Goal: Transaction & Acquisition: Purchase product/service

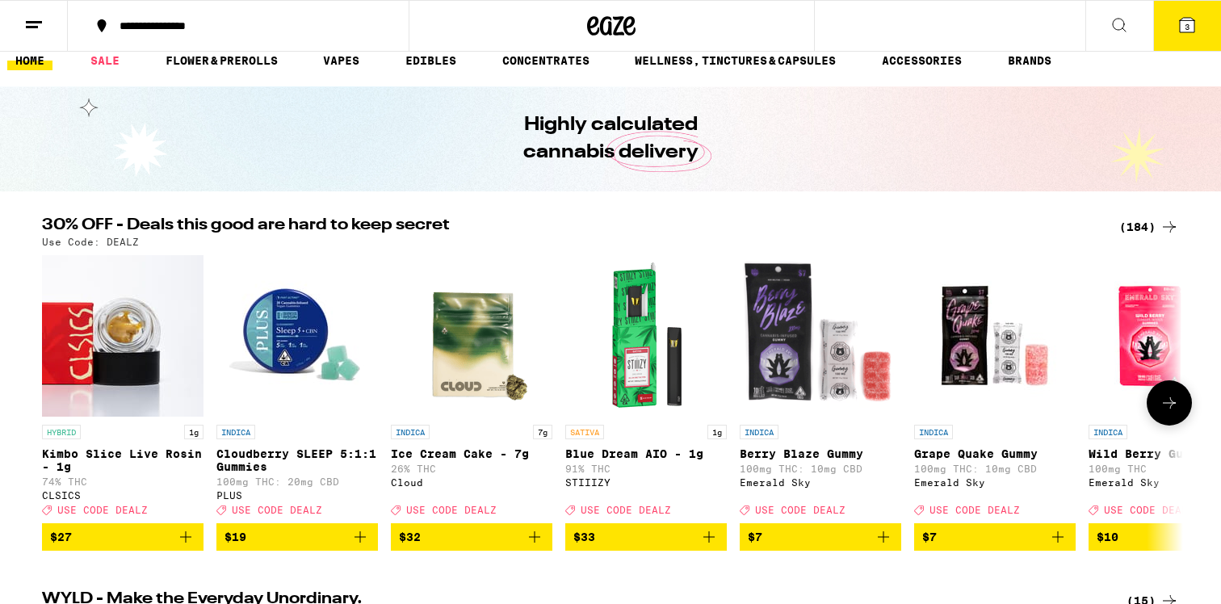
scroll to position [12, 0]
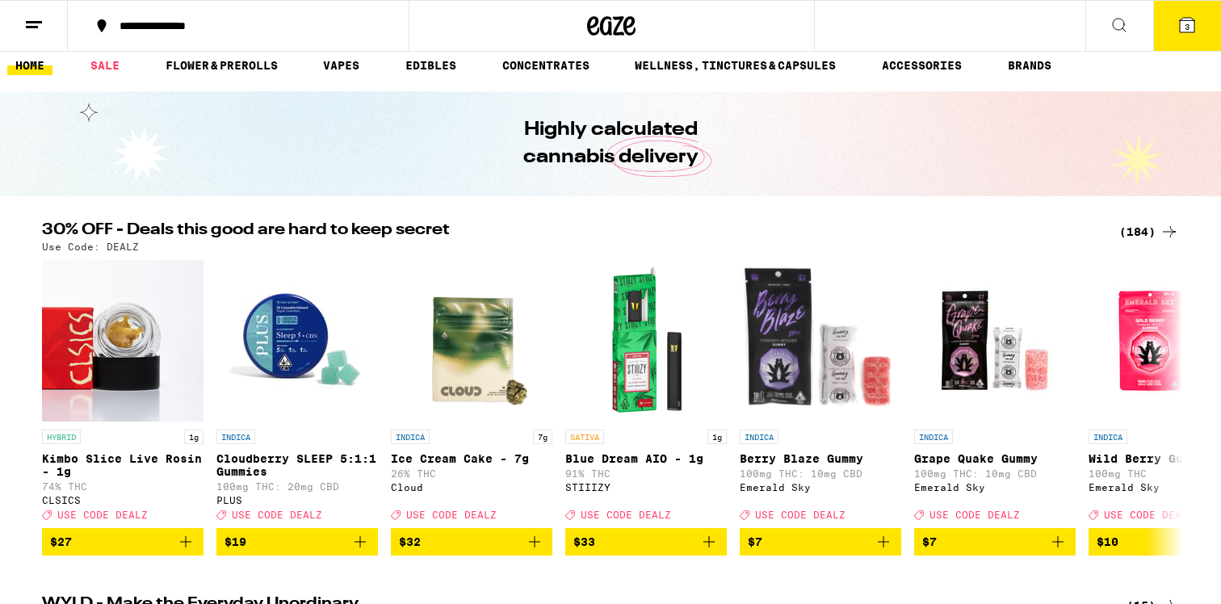
click at [1153, 231] on div "(184)" at bounding box center [1149, 231] width 60 height 19
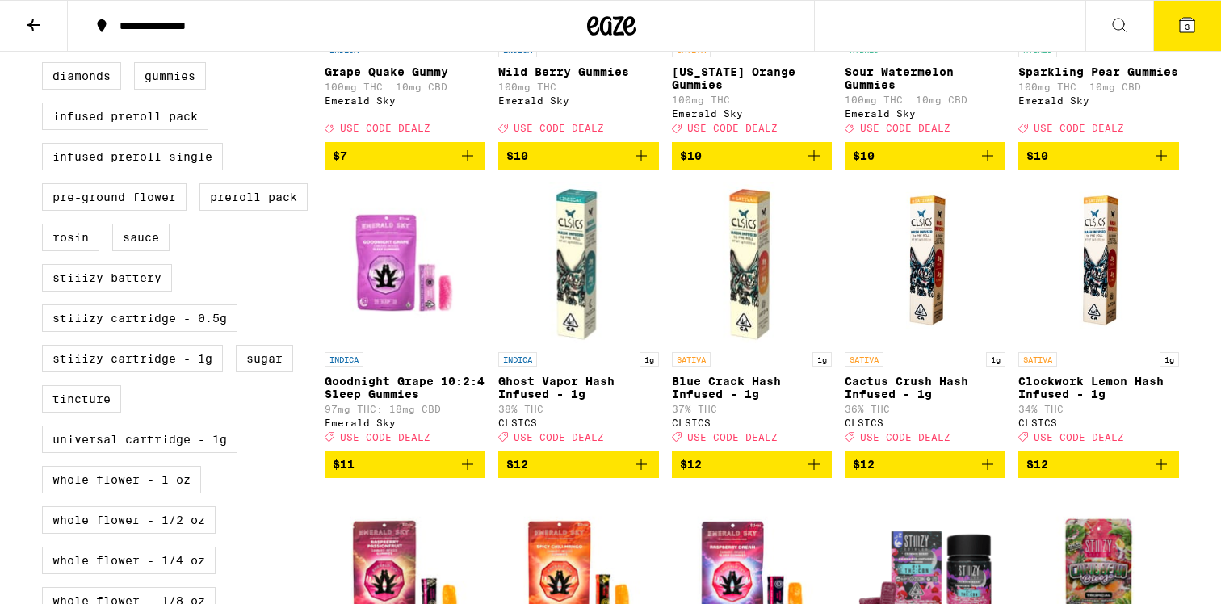
scroll to position [673, 0]
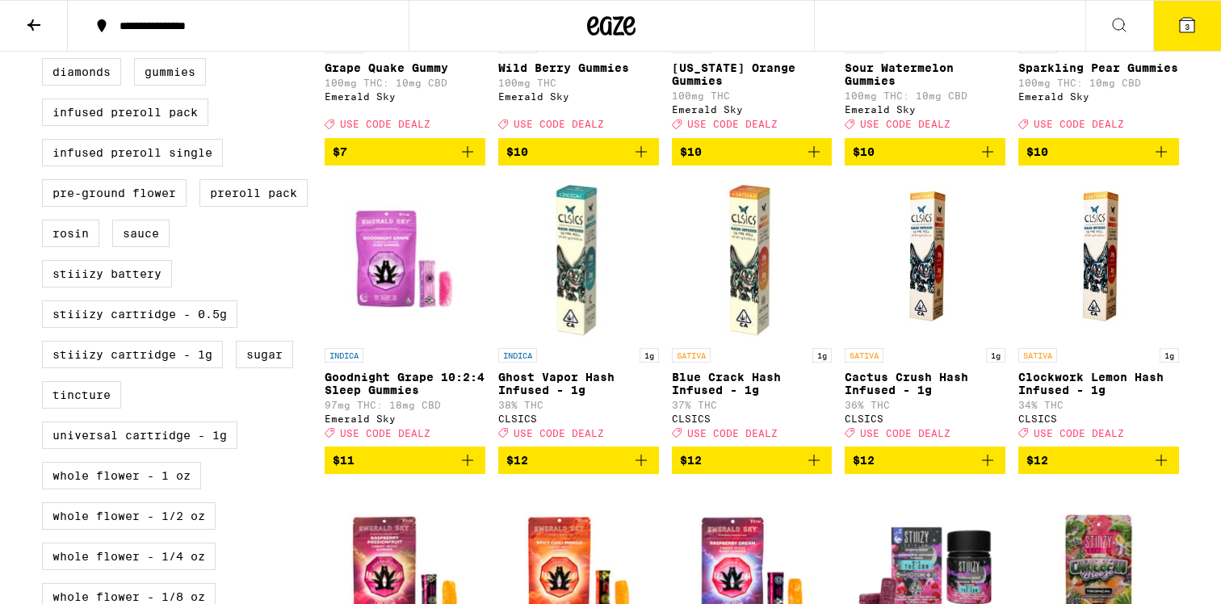
click at [430, 470] on span "$11" at bounding box center [405, 460] width 145 height 19
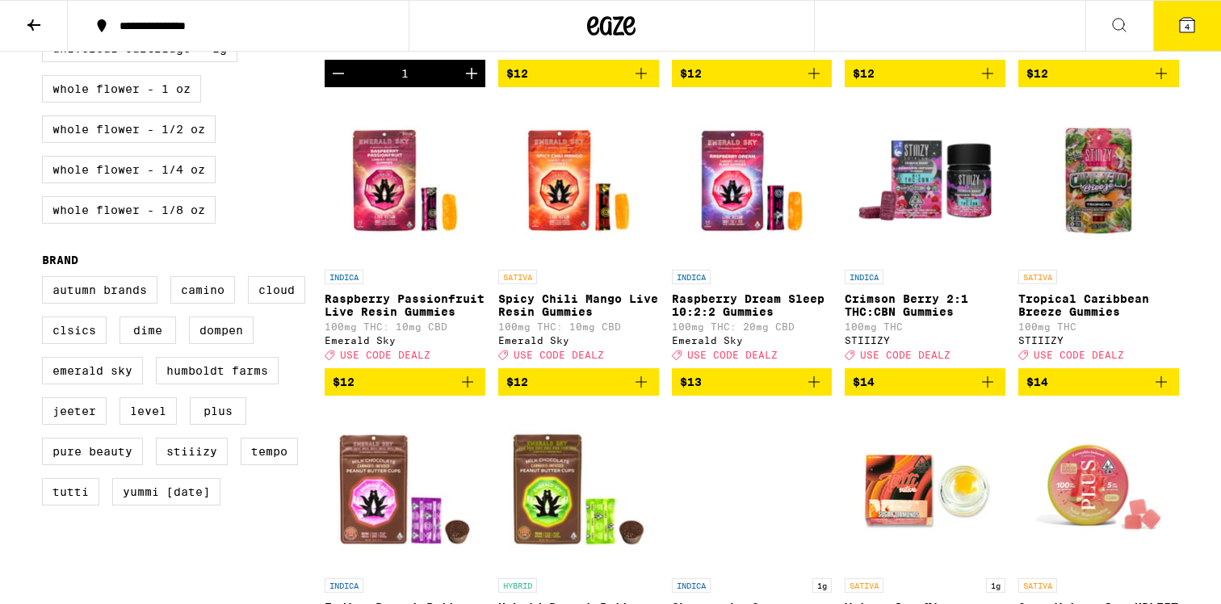
scroll to position [1063, 0]
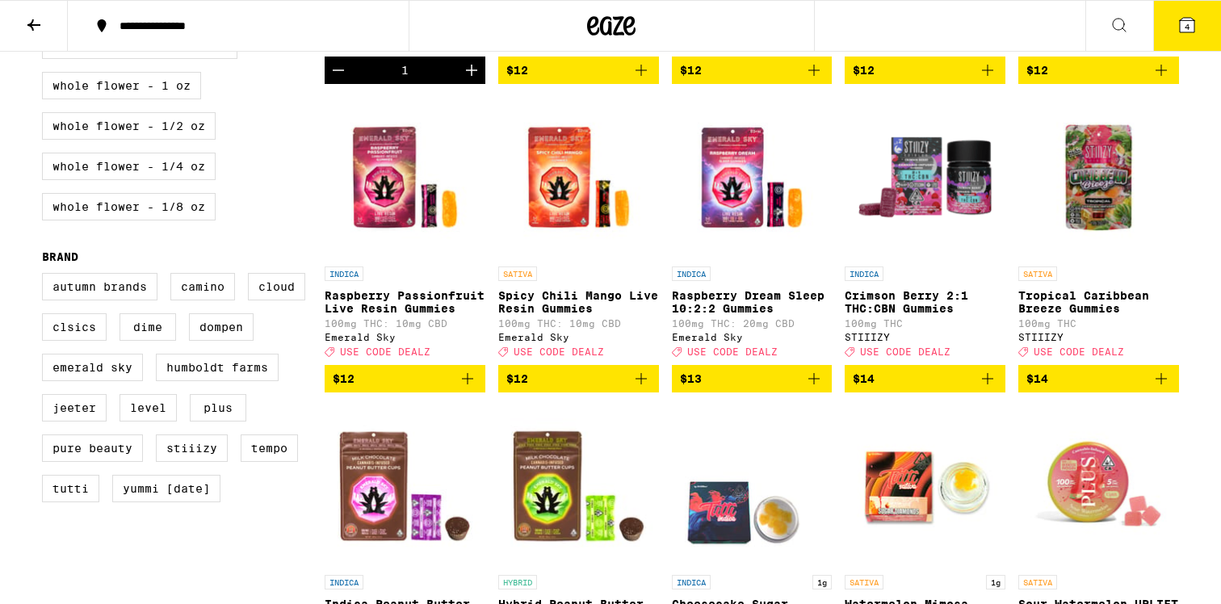
click at [352, 84] on div "1" at bounding box center [405, 70] width 161 height 27
click at [341, 80] on icon "Decrement" at bounding box center [338, 70] width 19 height 19
click at [606, 389] on span "$12" at bounding box center [578, 378] width 145 height 19
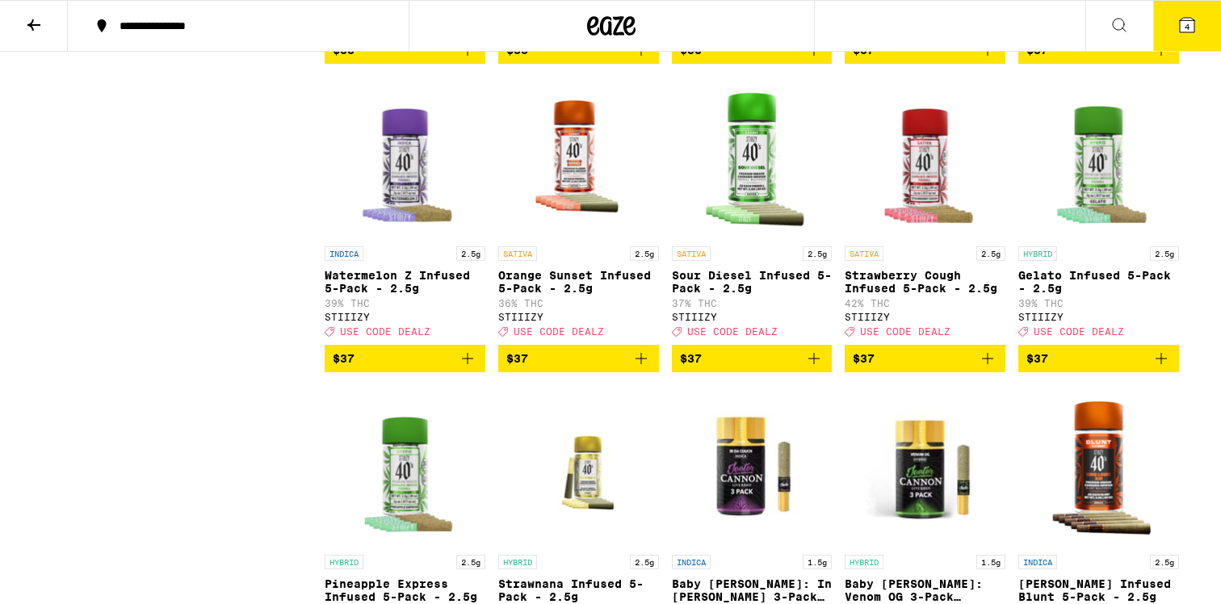
scroll to position [8479, 0]
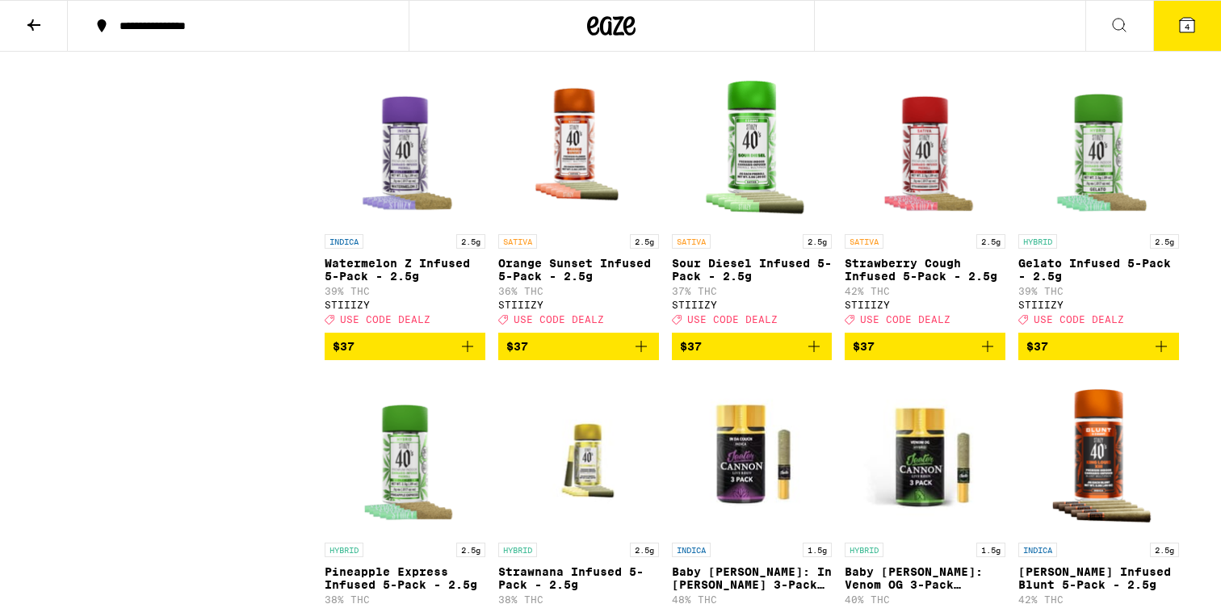
click at [985, 48] on icon "Add to bag" at bounding box center [987, 37] width 19 height 19
click at [1169, 48] on icon "Add to bag" at bounding box center [1161, 37] width 19 height 19
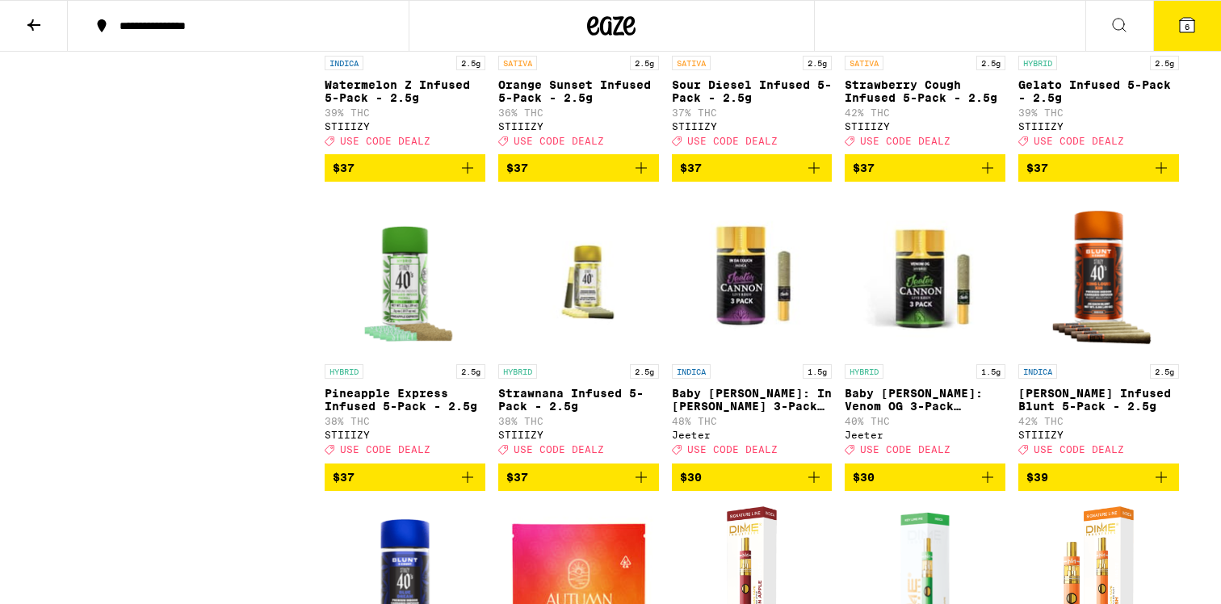
scroll to position [8660, 0]
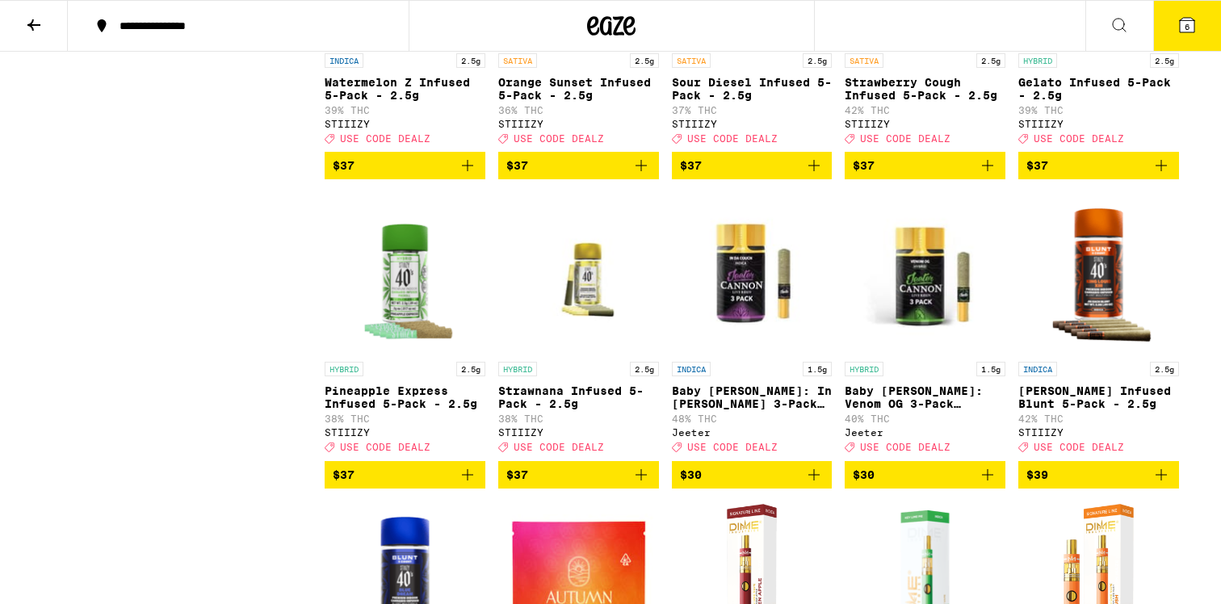
click at [817, 175] on icon "Add to bag" at bounding box center [813, 165] width 19 height 19
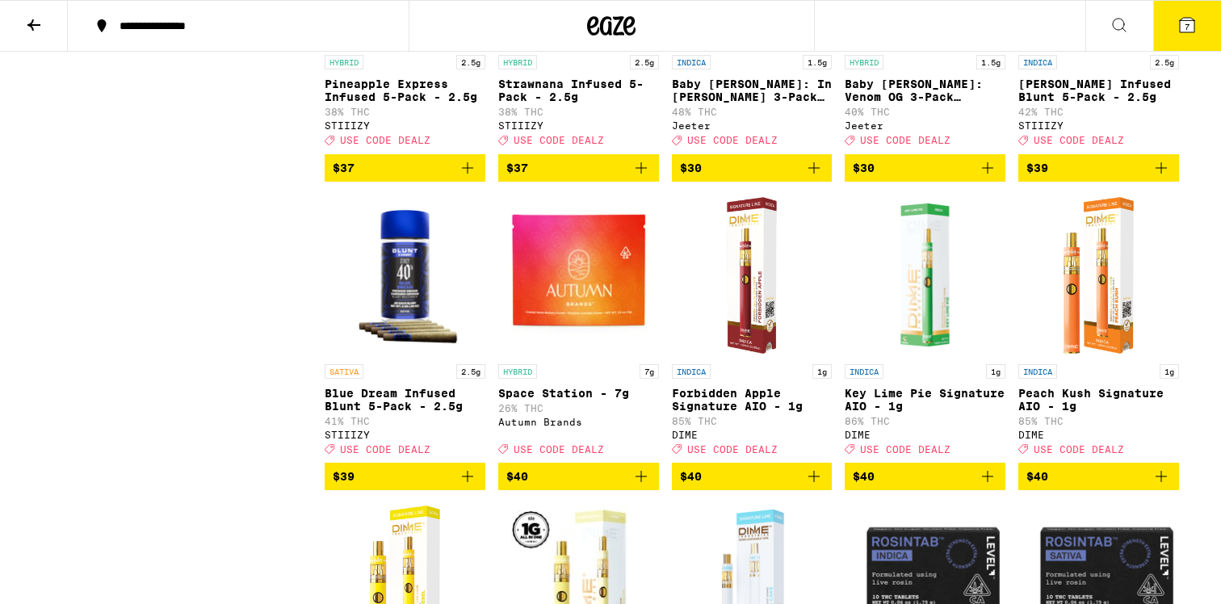
scroll to position [8970, 0]
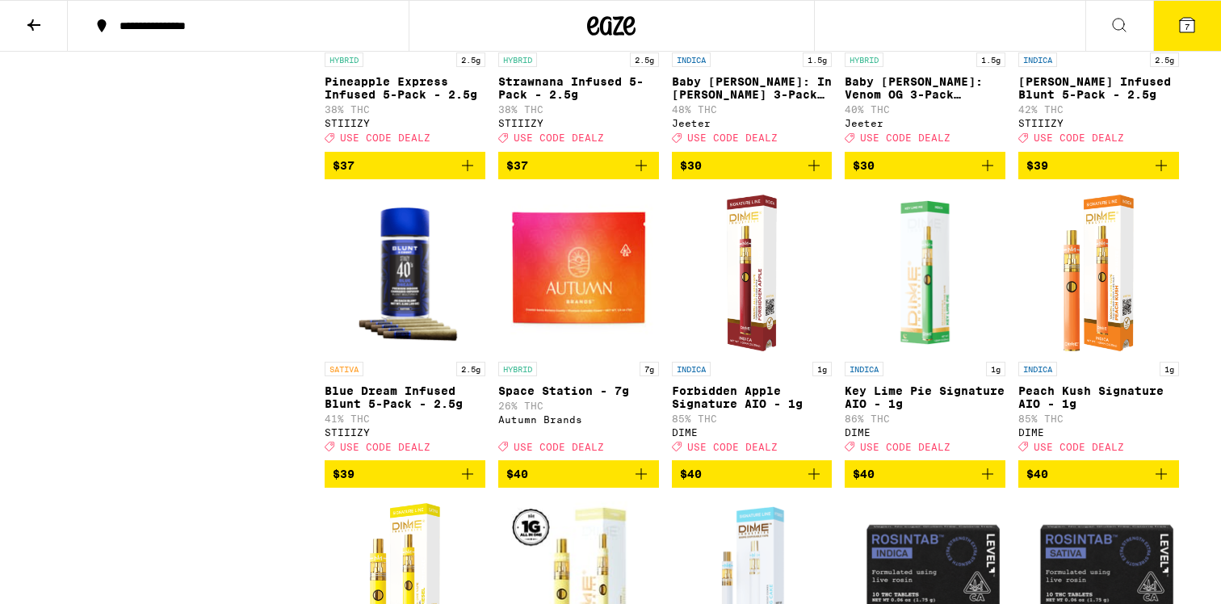
click at [1049, 151] on link "INDICA 2.5g [PERSON_NAME] Infused Blunt 5-Pack - 2.5g 42% THC STIIIZY Deal Crea…" at bounding box center [1099, 17] width 161 height 268
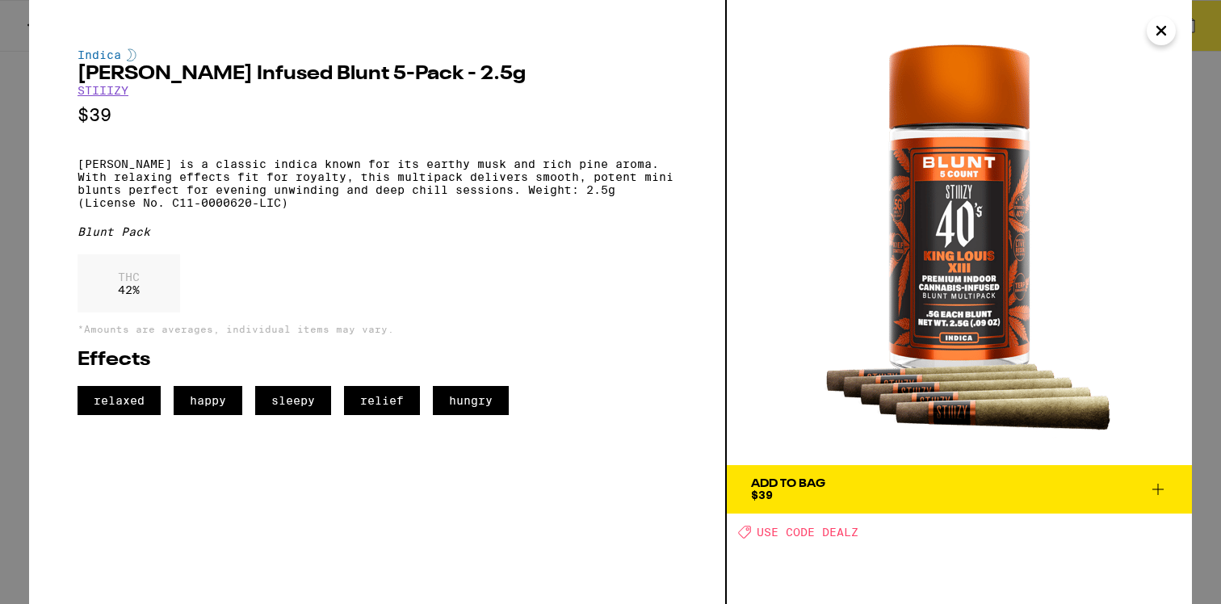
click at [823, 485] on div "Add To Bag" at bounding box center [788, 483] width 74 height 11
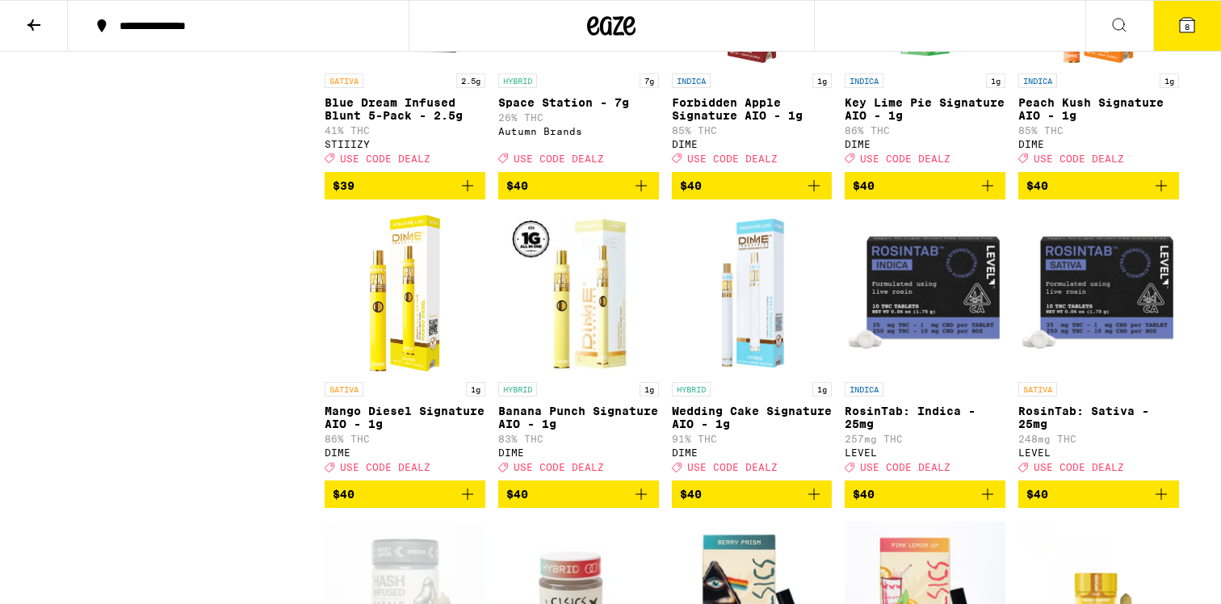
scroll to position [9260, 0]
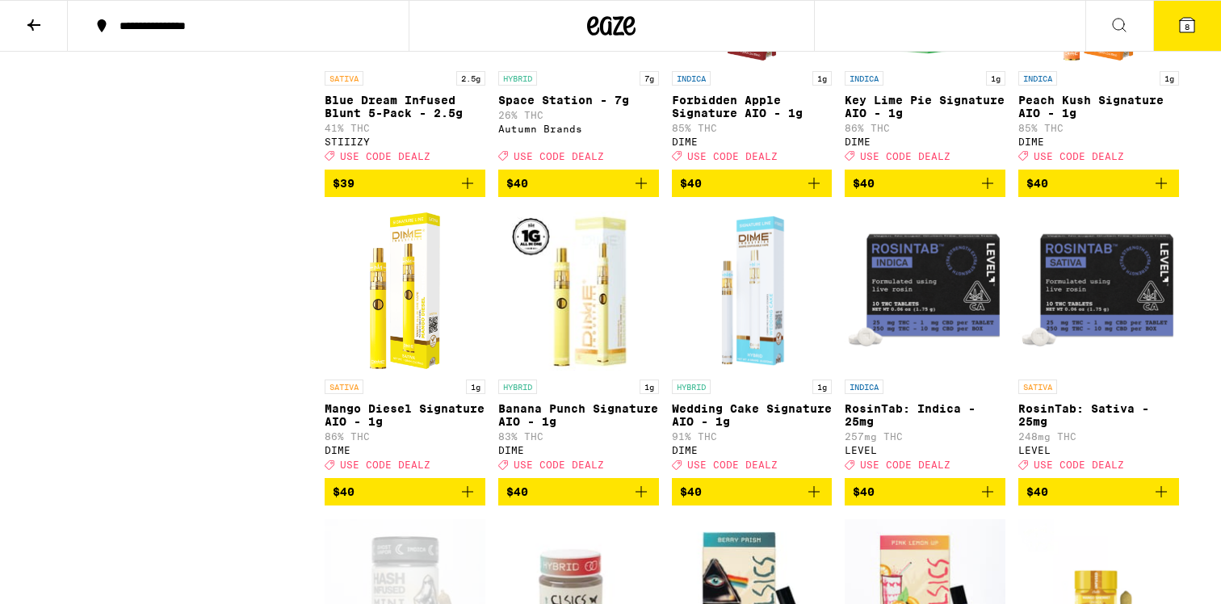
click at [406, 193] on span "$39" at bounding box center [405, 183] width 145 height 19
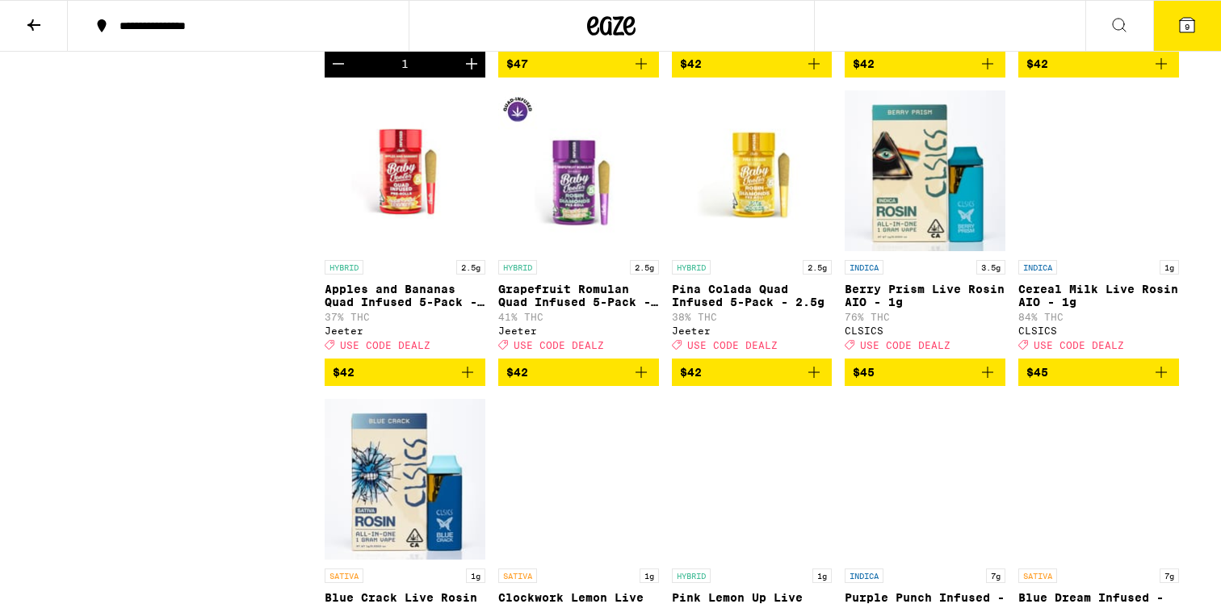
scroll to position [10000, 0]
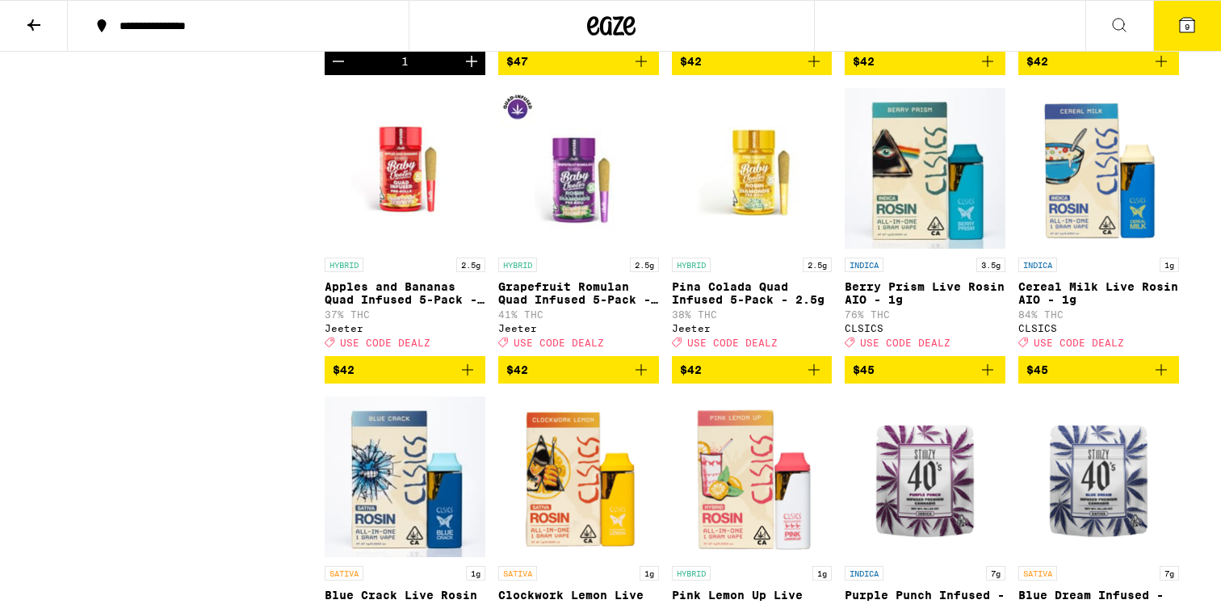
click at [340, 71] on icon "Decrement" at bounding box center [338, 61] width 19 height 19
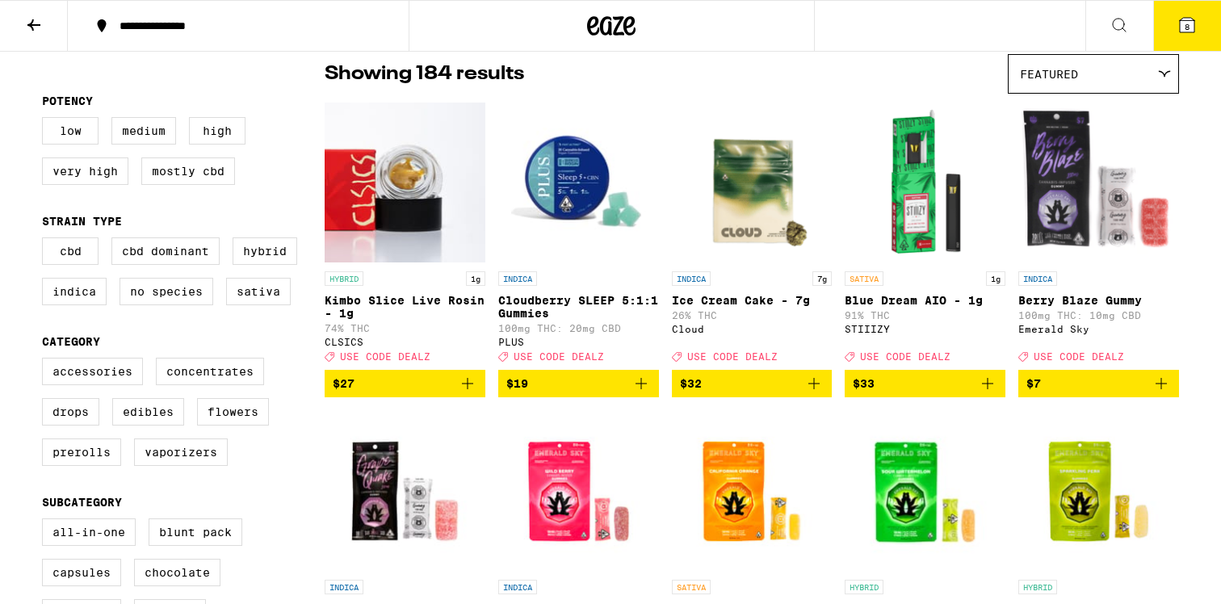
scroll to position [133, 0]
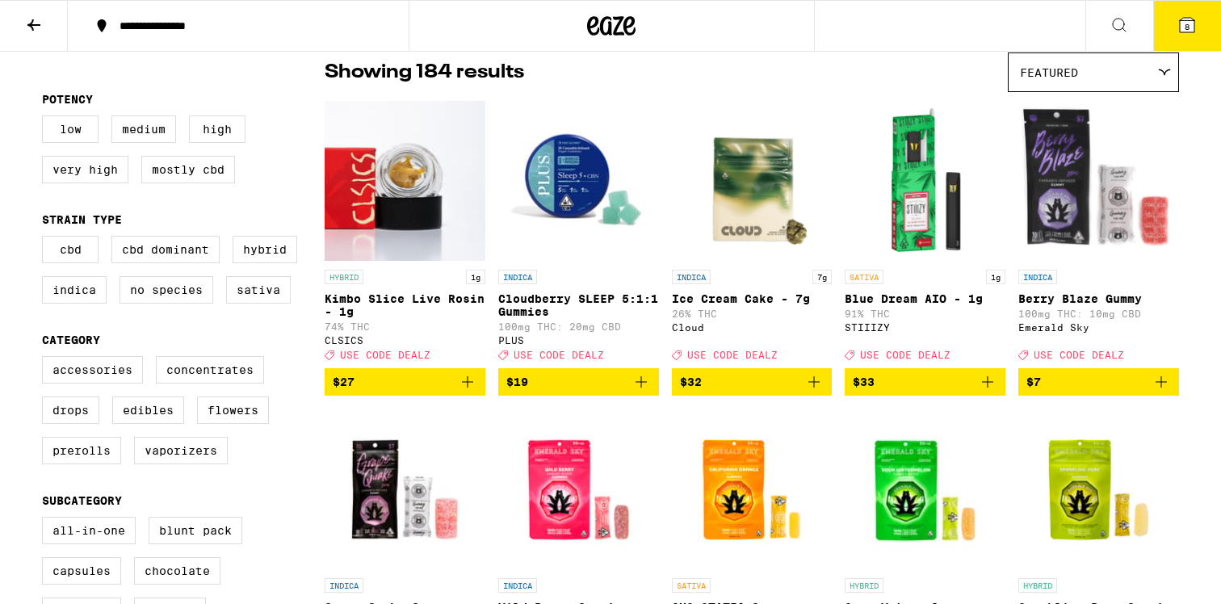
click at [1075, 389] on span "$7" at bounding box center [1099, 381] width 145 height 19
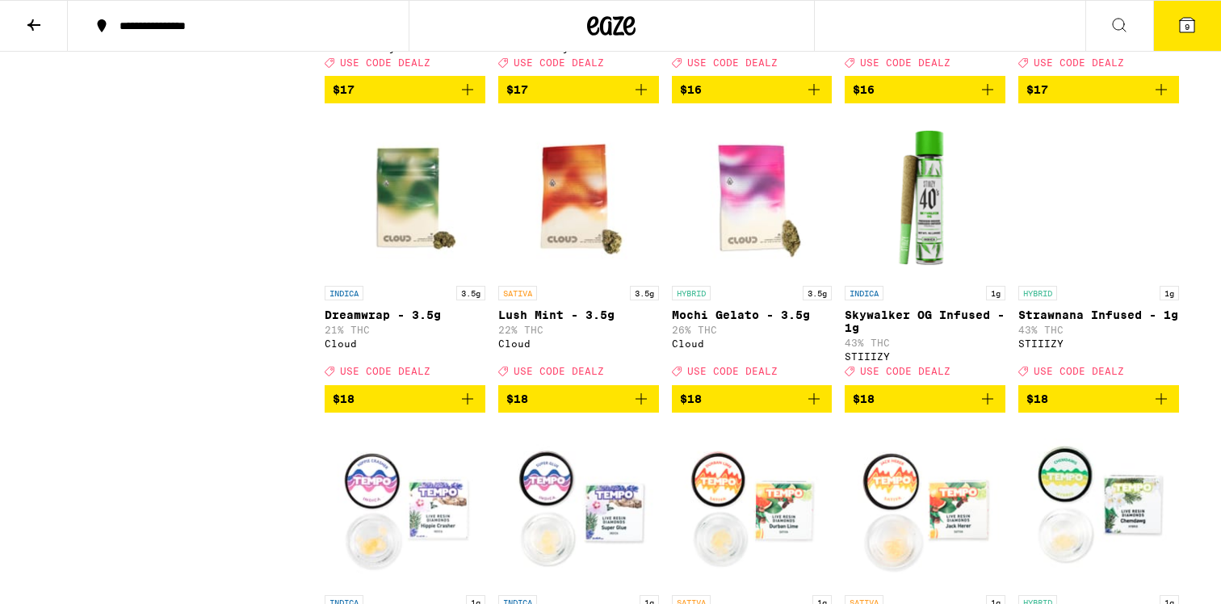
scroll to position [1649, 0]
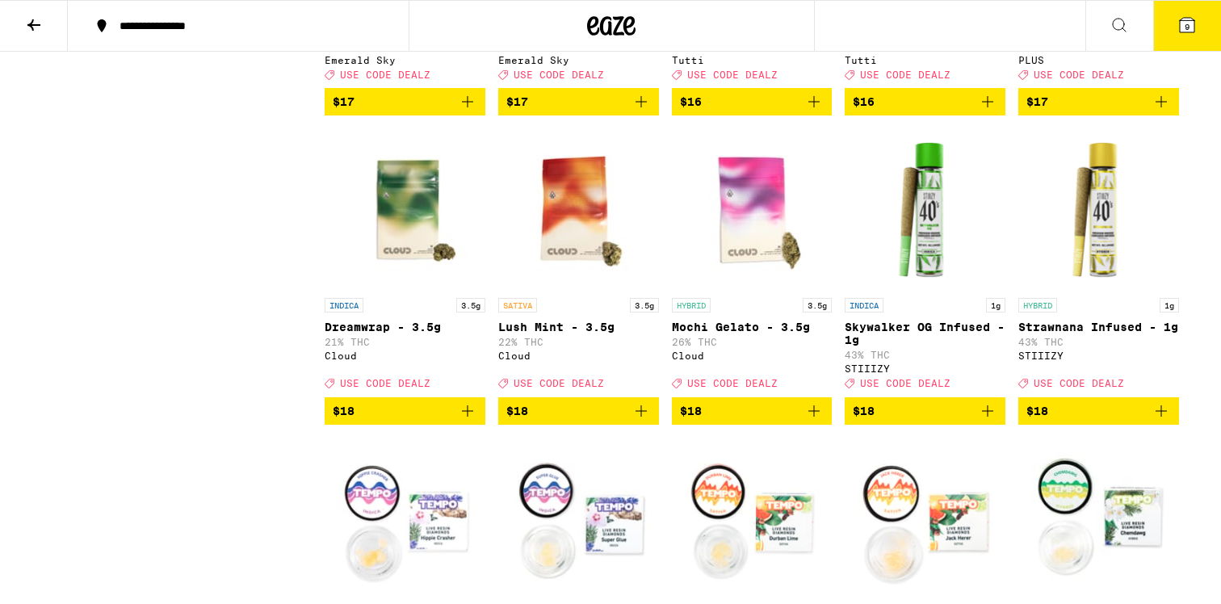
click at [1161, 30] on button "9" at bounding box center [1187, 26] width 68 height 50
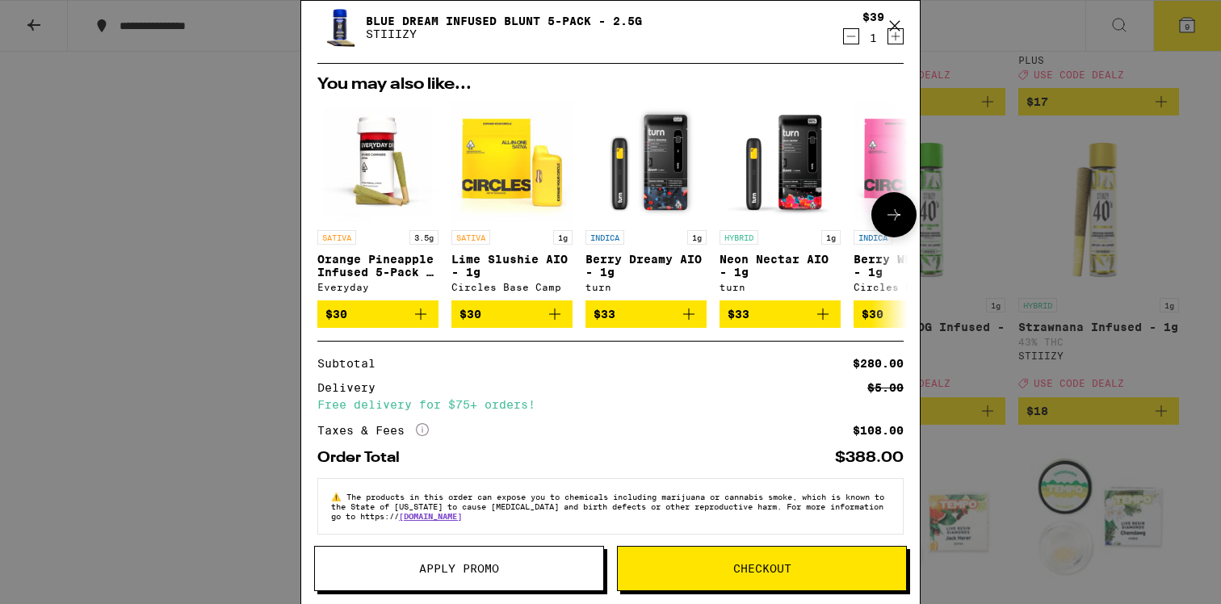
scroll to position [531, 0]
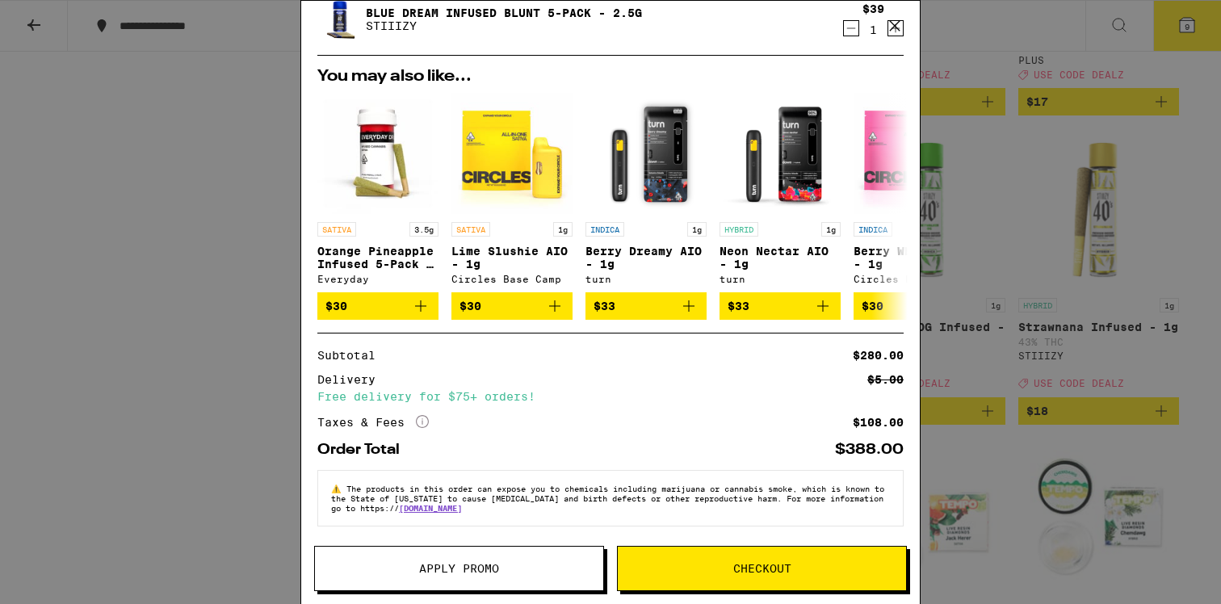
click at [508, 552] on button "Apply Promo" at bounding box center [459, 568] width 290 height 45
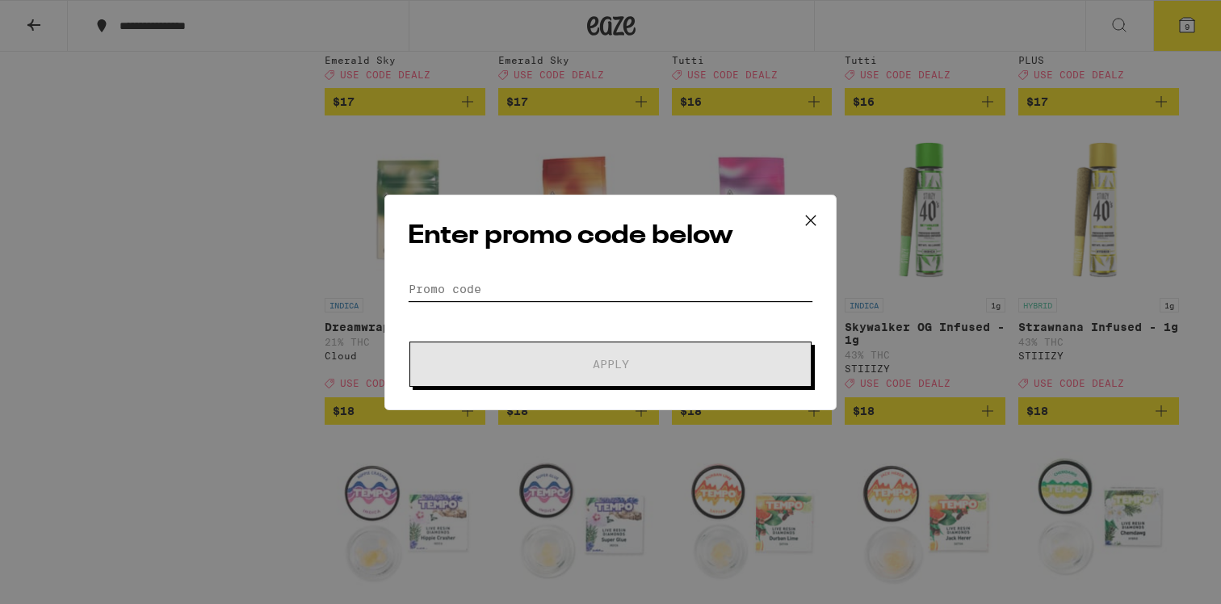
click at [467, 282] on input "Promo Code" at bounding box center [610, 289] width 405 height 24
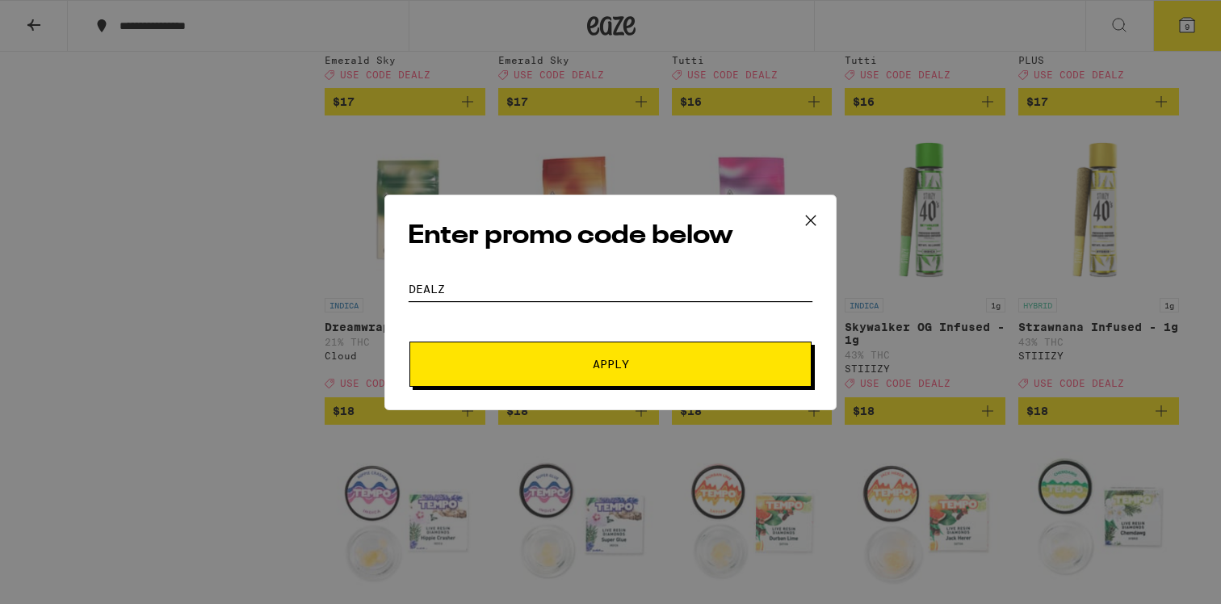
type input "dealz"
click at [410, 342] on button "Apply" at bounding box center [611, 364] width 402 height 45
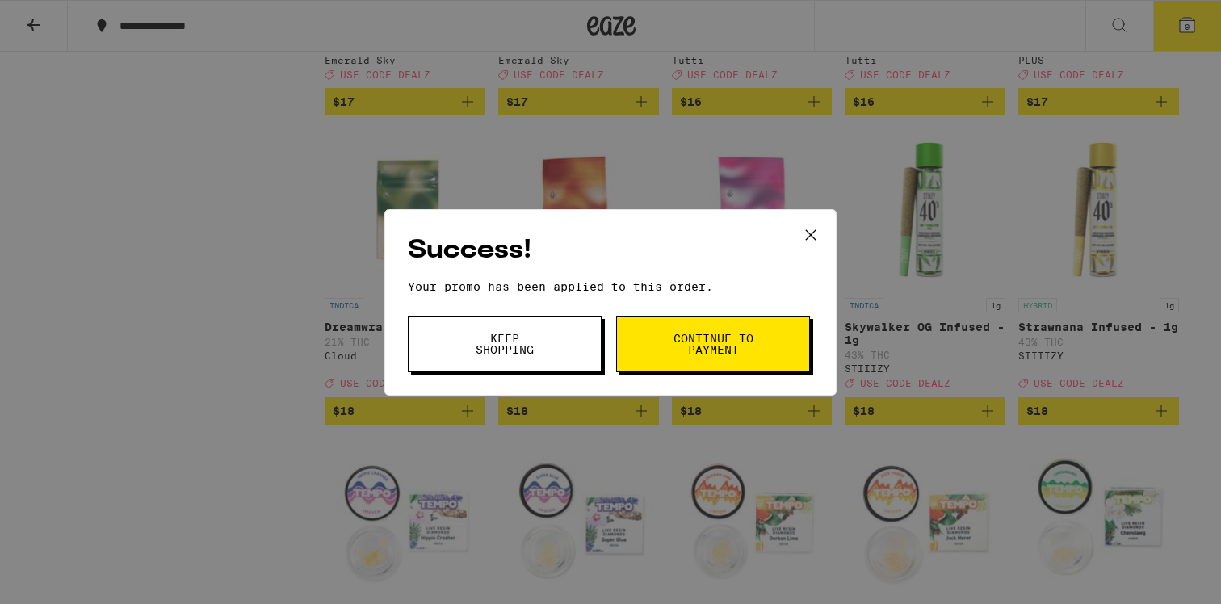
click at [662, 342] on button "Continue to payment" at bounding box center [713, 344] width 194 height 57
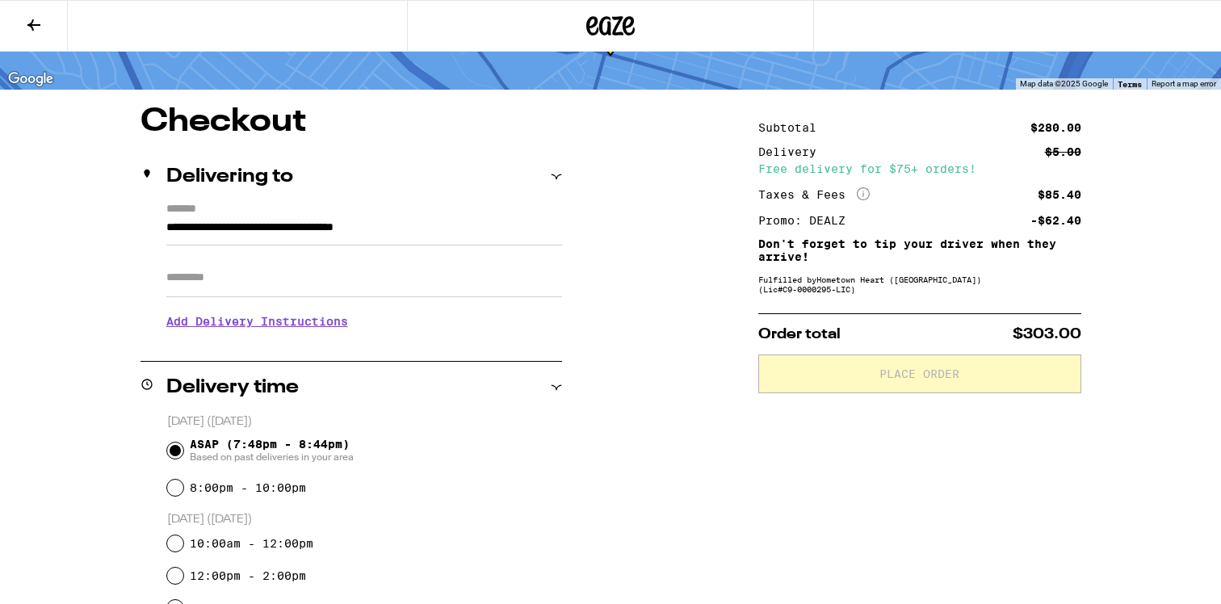
scroll to position [82, 0]
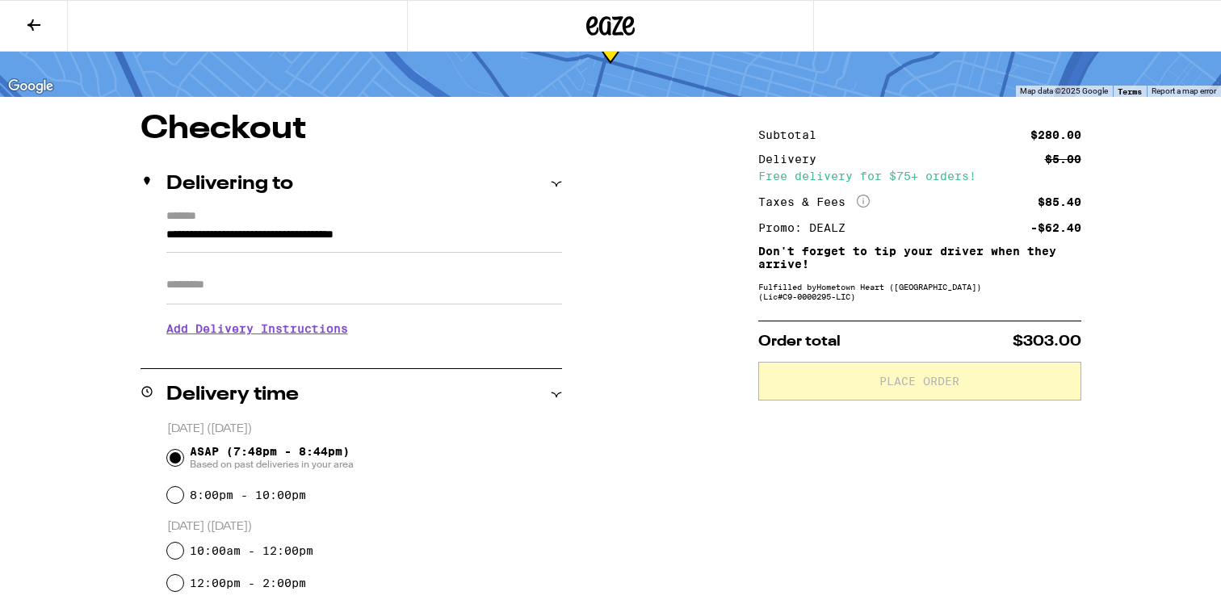
click at [26, 23] on icon at bounding box center [33, 24] width 19 height 19
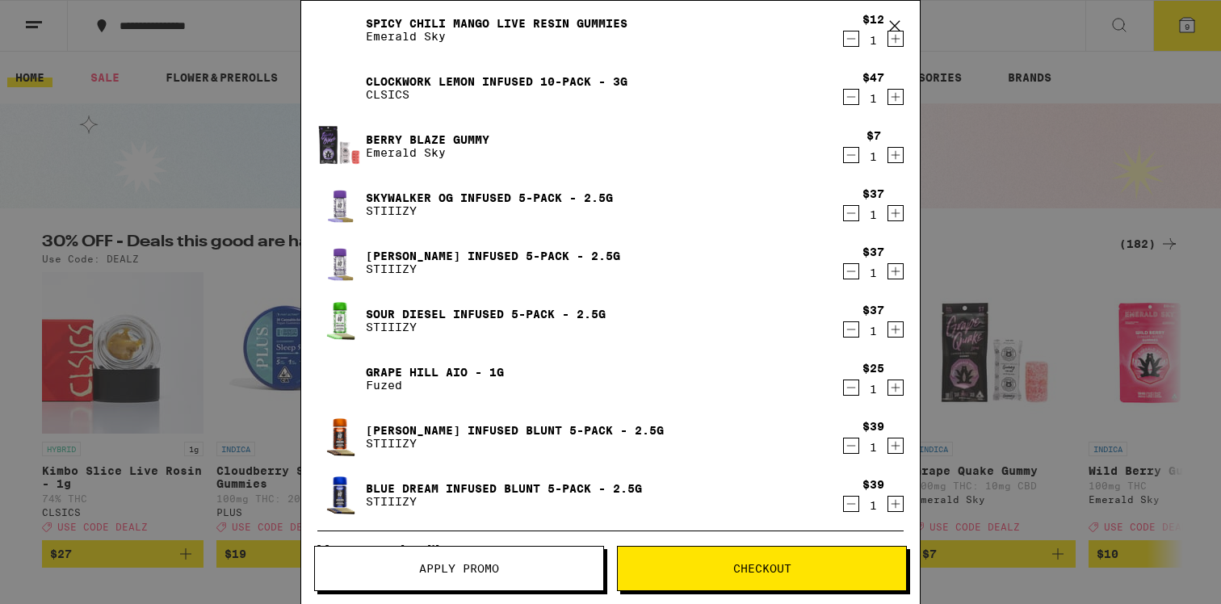
scroll to position [48, 0]
click at [406, 369] on link "Grape Hill AIO - 1g" at bounding box center [435, 370] width 138 height 13
click at [849, 385] on icon "Decrement" at bounding box center [851, 385] width 15 height 19
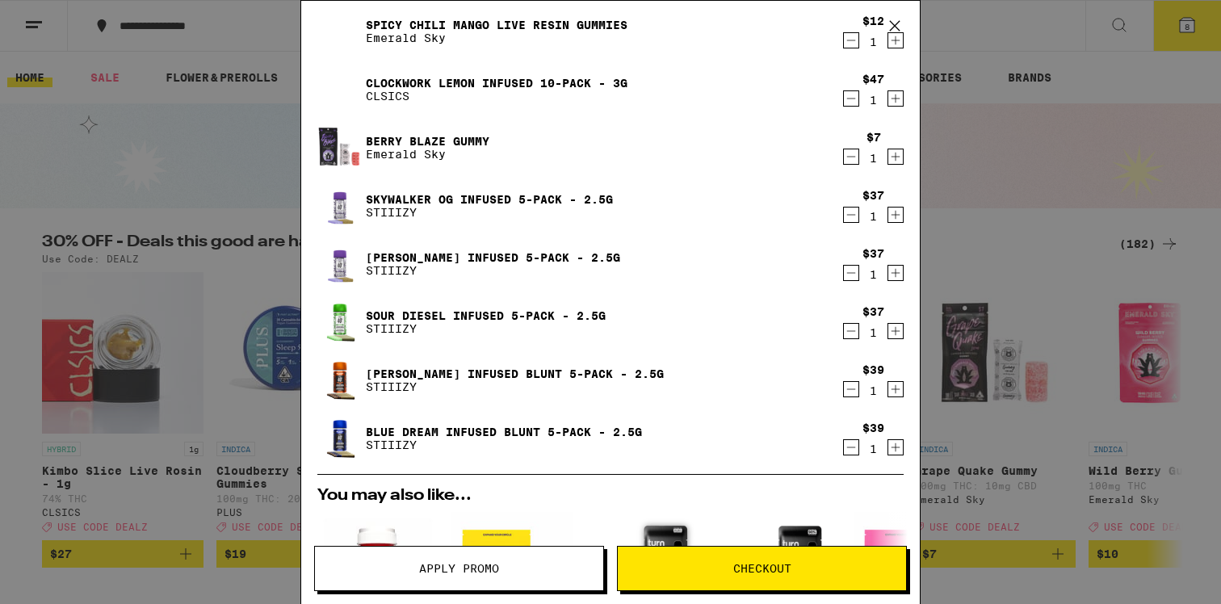
scroll to position [48, 0]
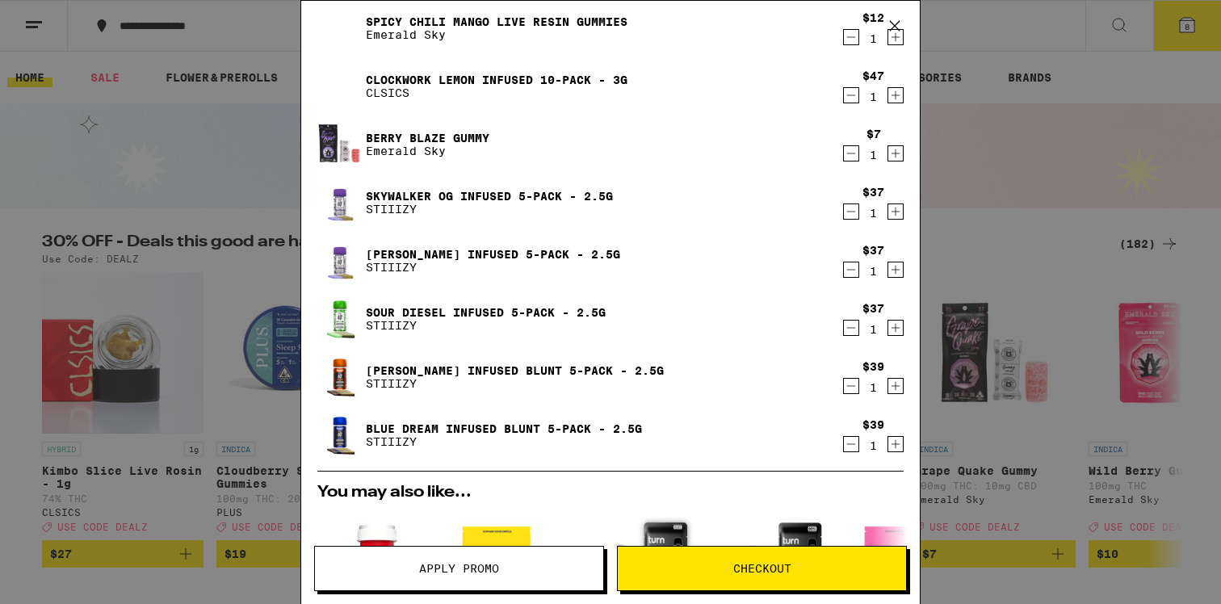
click at [700, 565] on span "Checkout" at bounding box center [762, 568] width 288 height 11
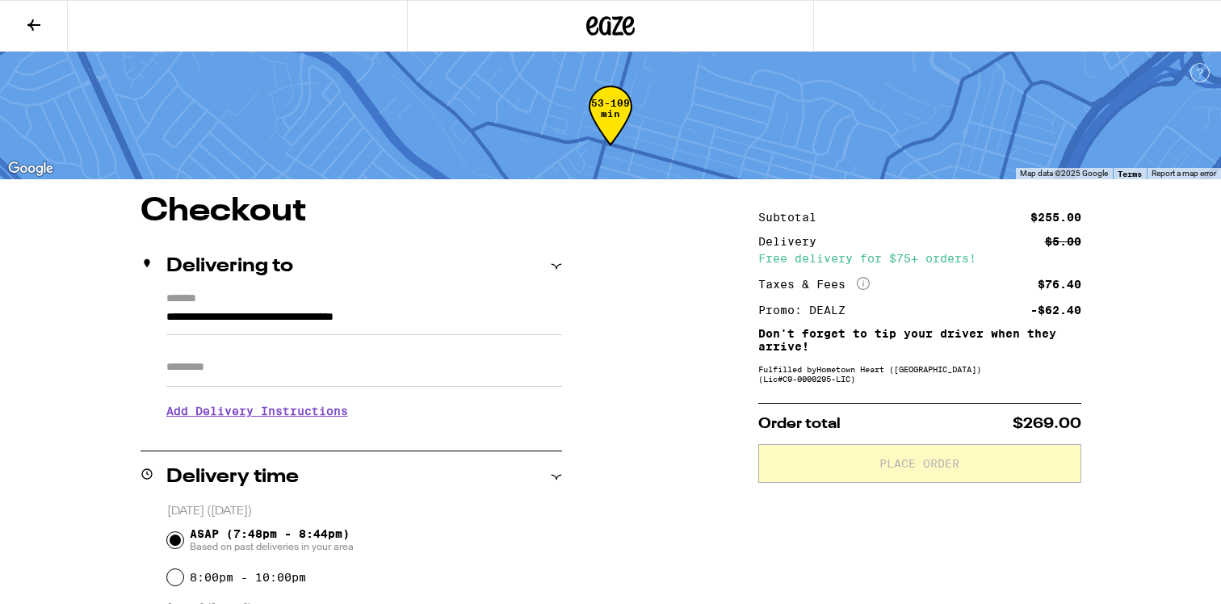
click at [39, 24] on icon at bounding box center [33, 24] width 13 height 11
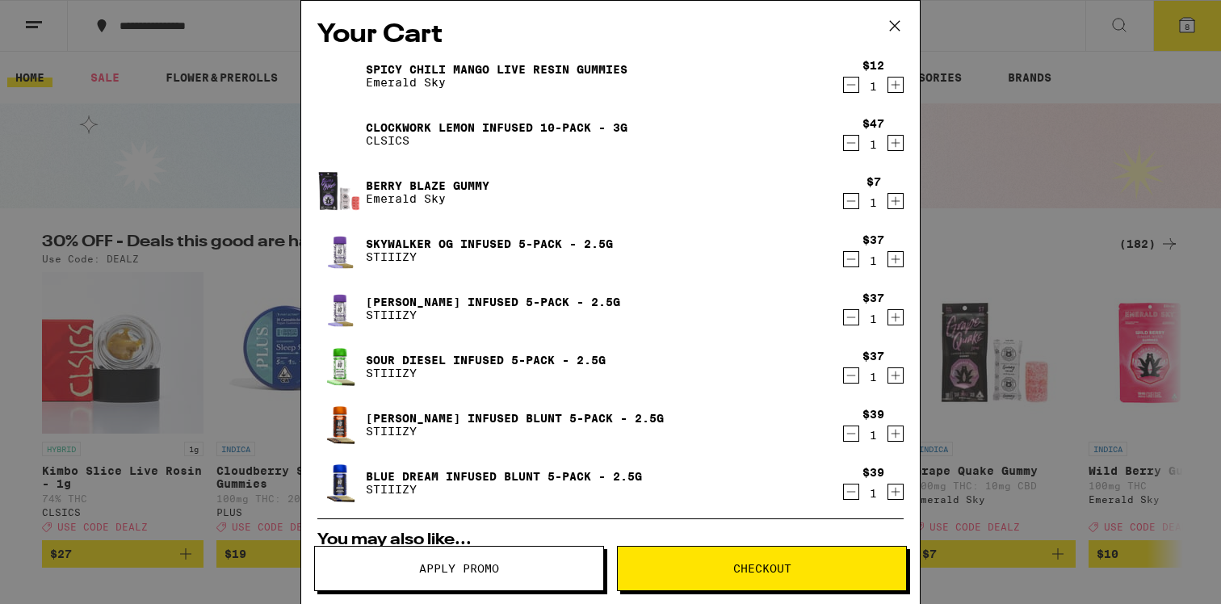
click at [851, 145] on icon "Decrement" at bounding box center [851, 142] width 15 height 19
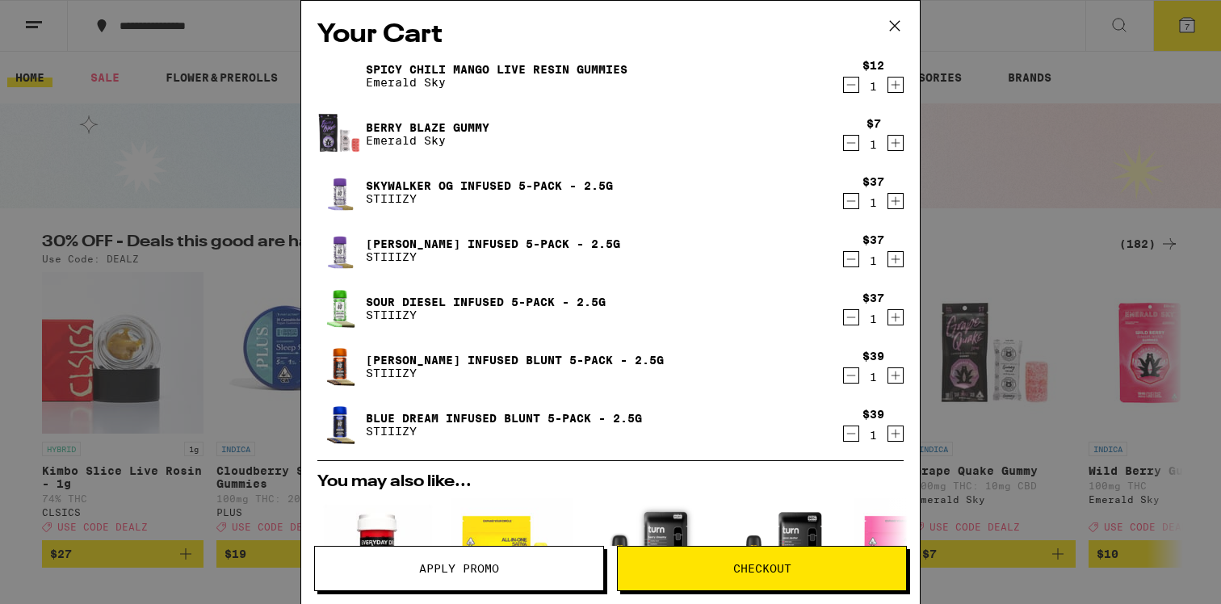
click at [144, 174] on div "Your Cart Spicy Chili Mango Live Resin Gummies Emerald Sky $12 1 [PERSON_NAME] …" at bounding box center [610, 302] width 1221 height 604
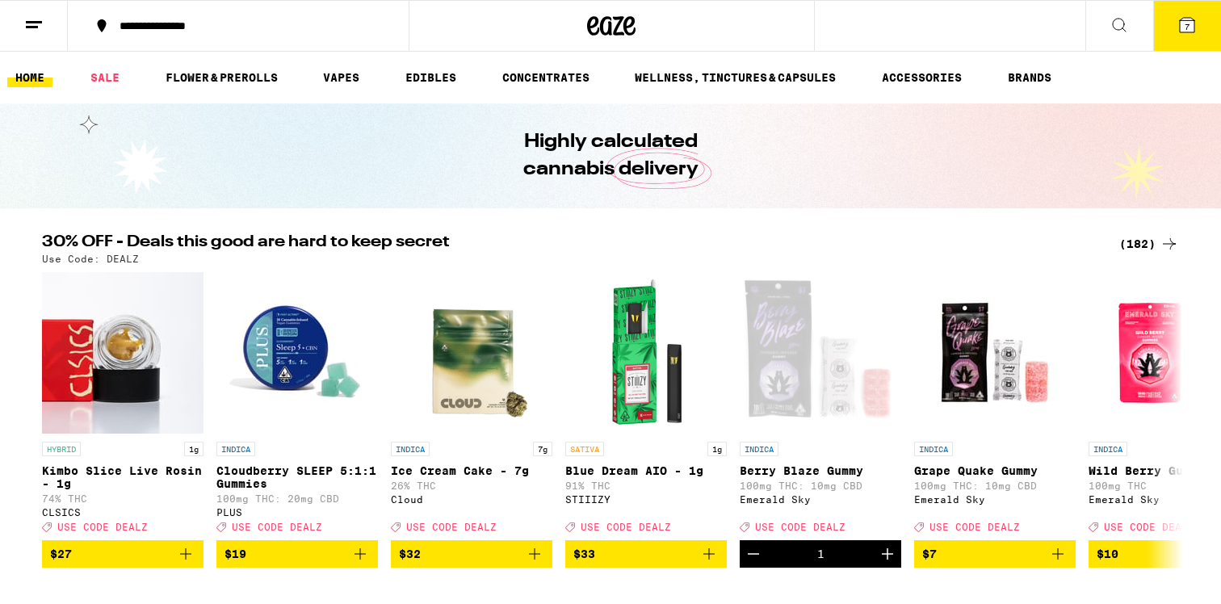
scroll to position [14, 0]
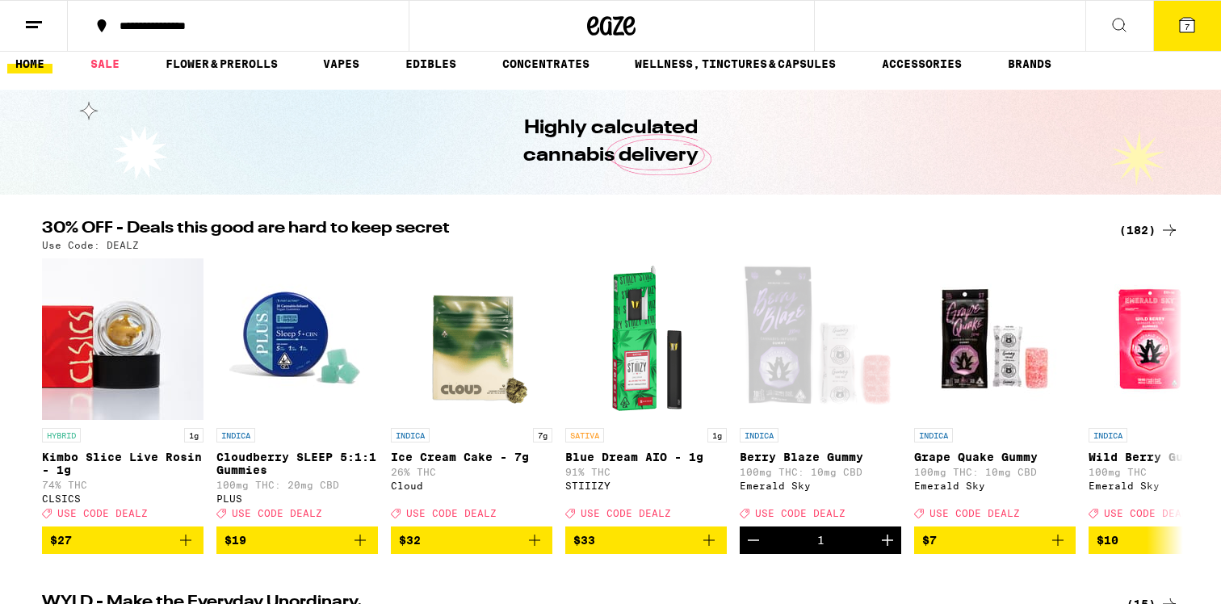
click at [1144, 231] on div "(182)" at bounding box center [1149, 230] width 60 height 19
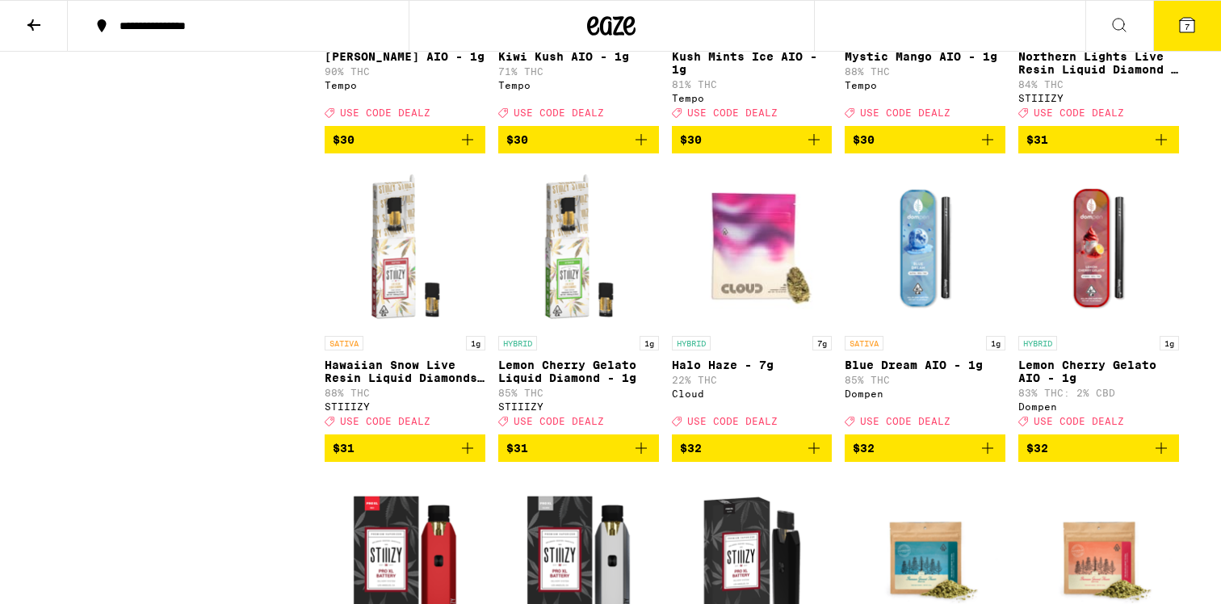
scroll to position [7141, 0]
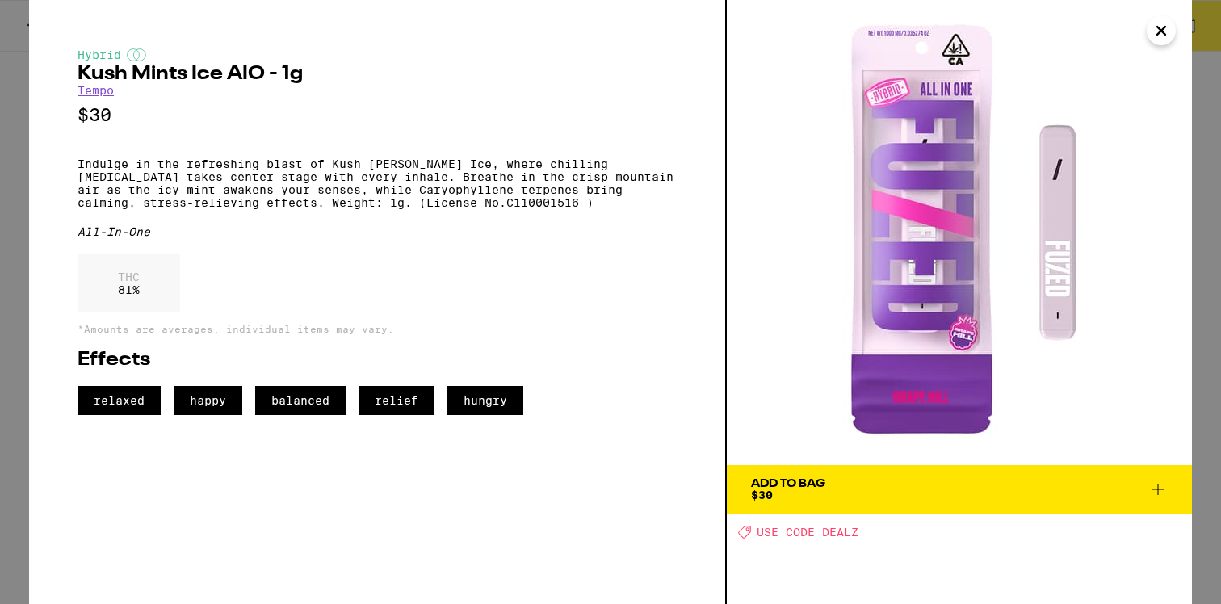
click at [767, 491] on span "$30" at bounding box center [762, 495] width 22 height 13
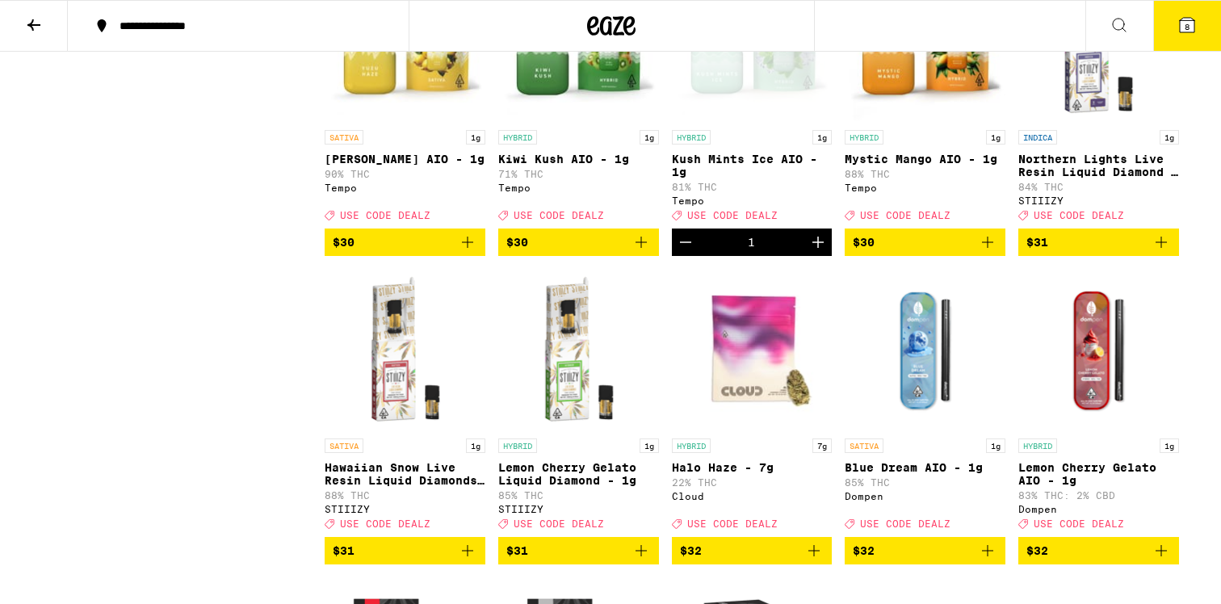
scroll to position [7036, 0]
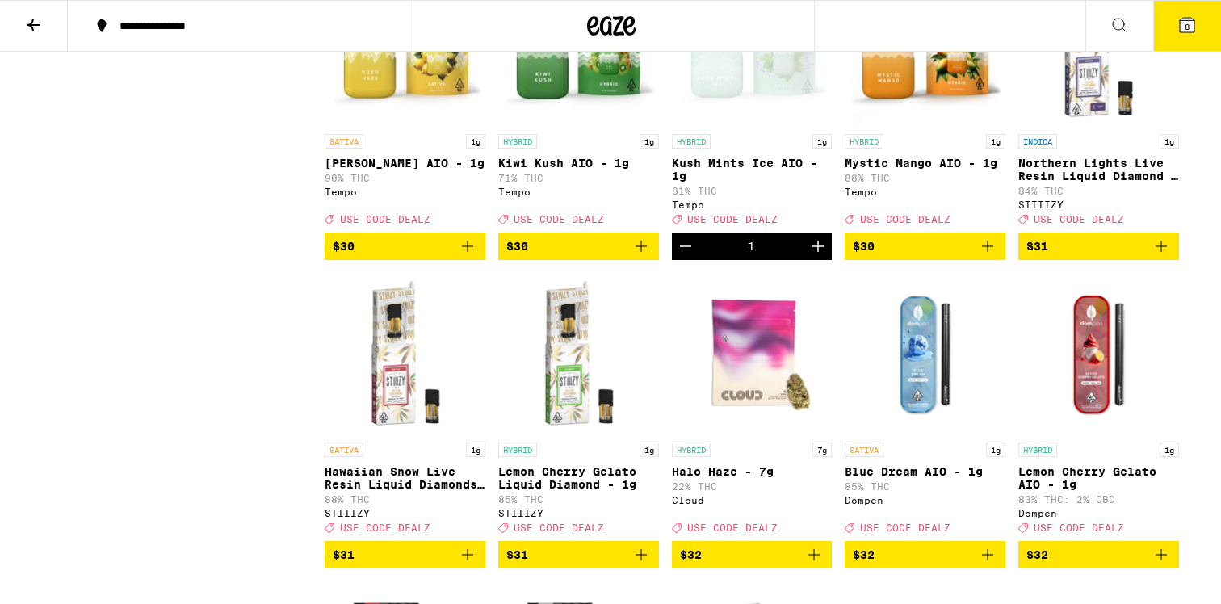
click at [1191, 29] on icon at bounding box center [1187, 25] width 15 height 15
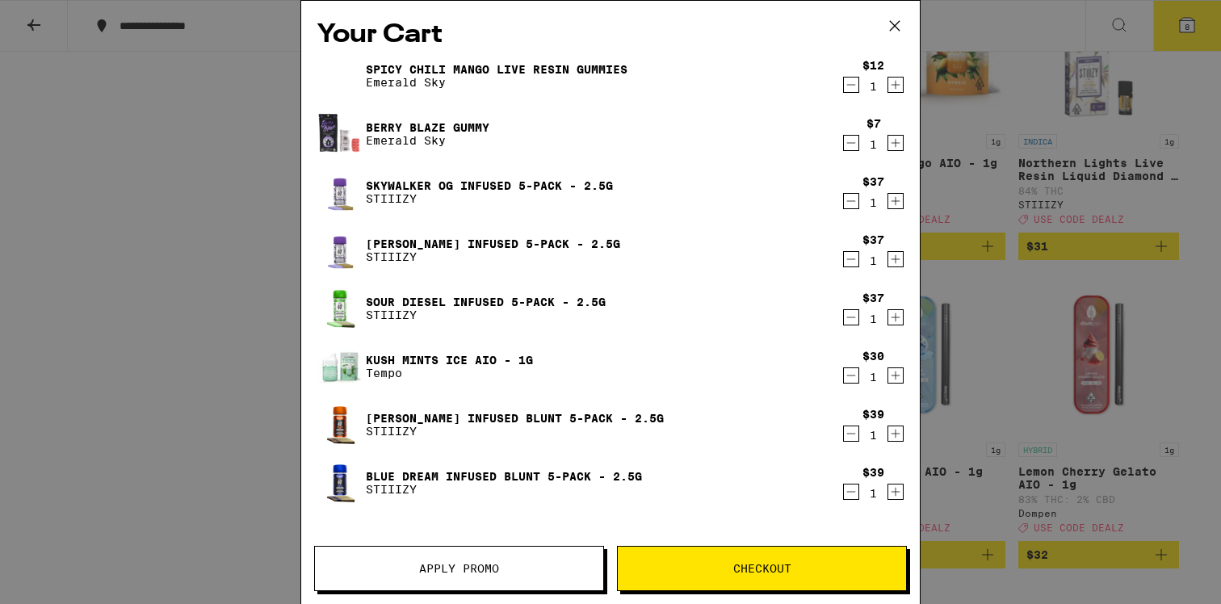
click at [750, 571] on span "Checkout" at bounding box center [762, 568] width 58 height 11
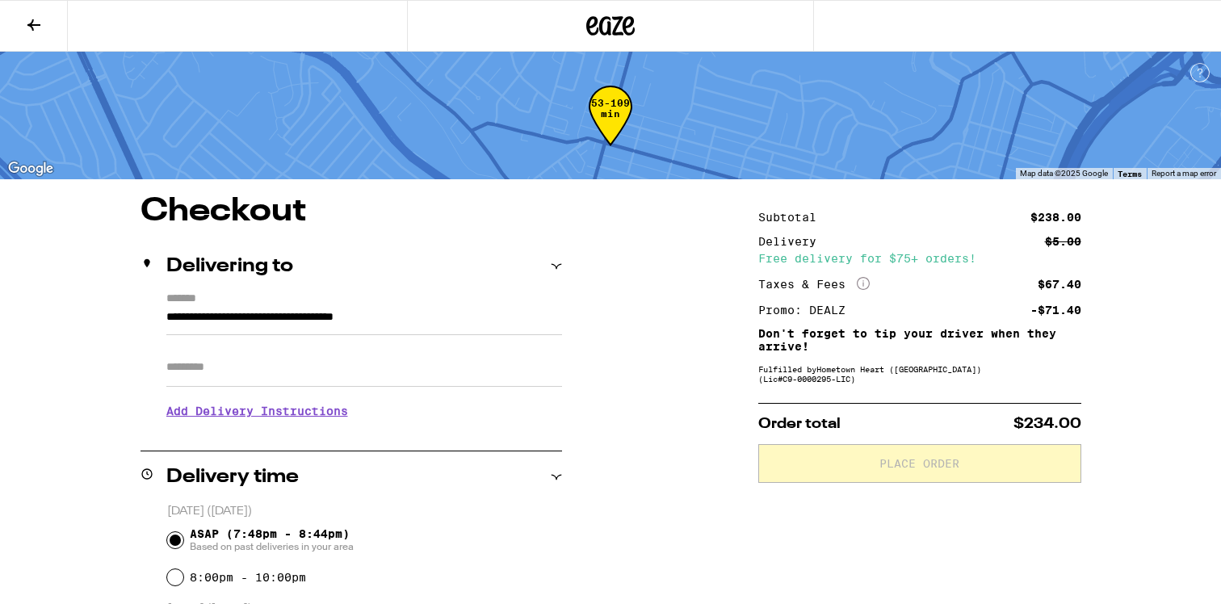
click at [35, 24] on icon at bounding box center [33, 24] width 13 height 11
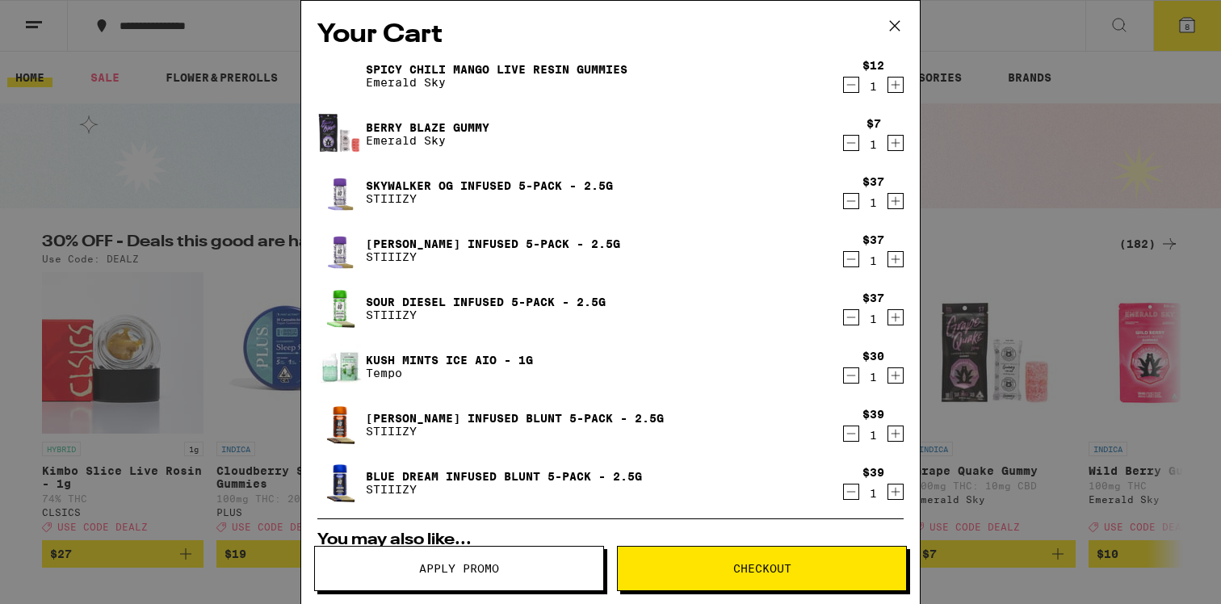
click at [893, 26] on icon at bounding box center [895, 26] width 24 height 24
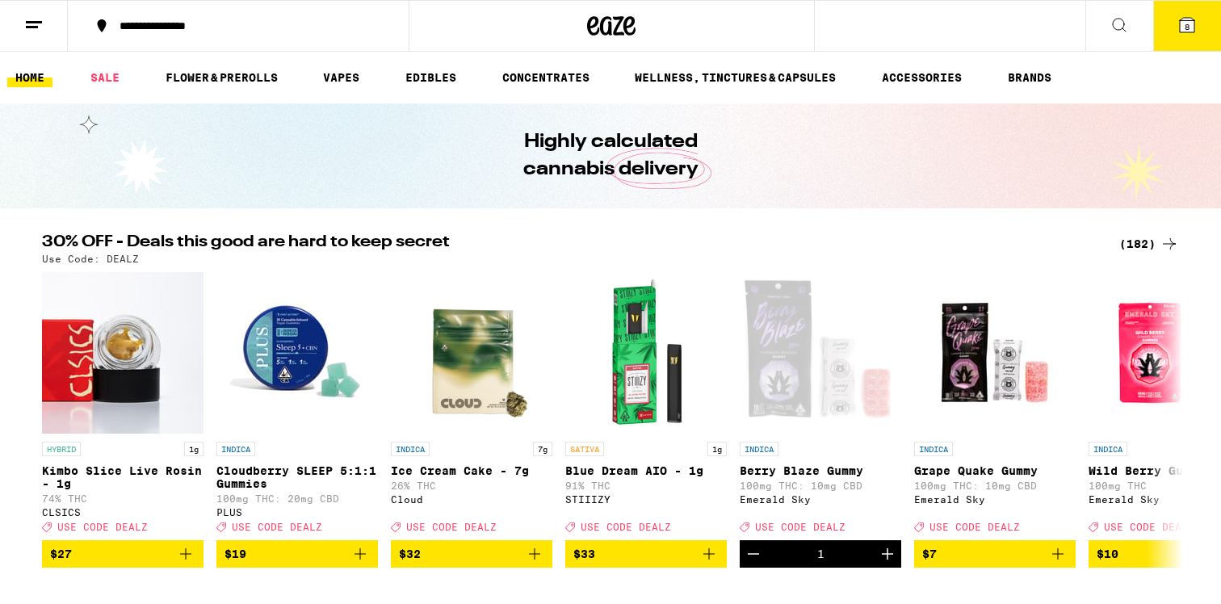
click at [1139, 241] on div "(182)" at bounding box center [1149, 243] width 60 height 19
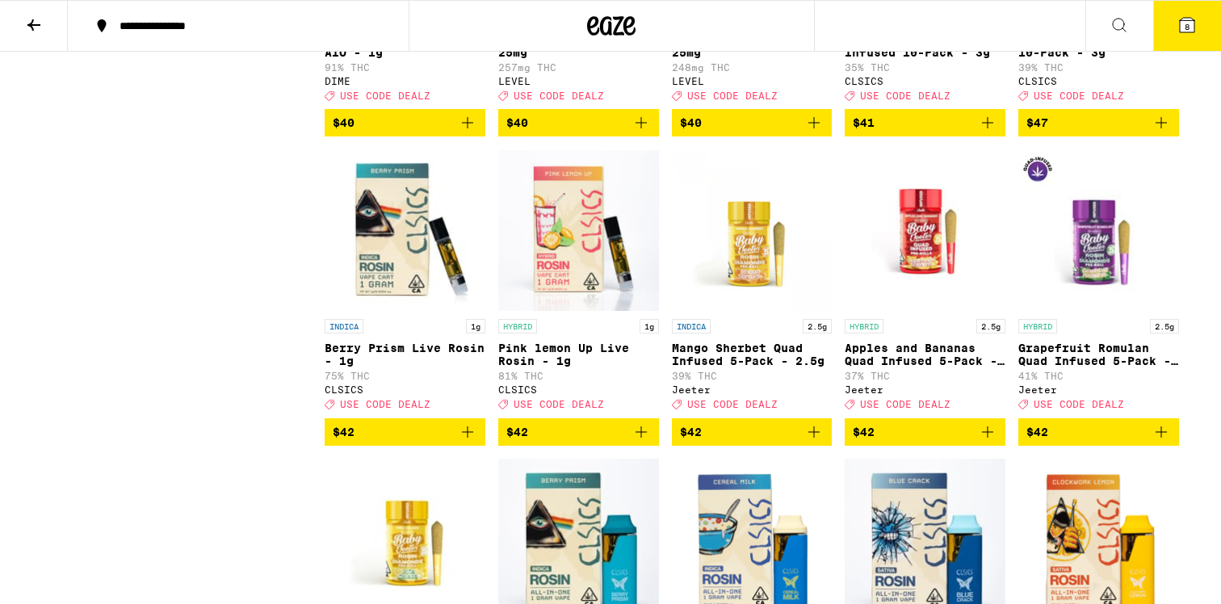
scroll to position [9633, 0]
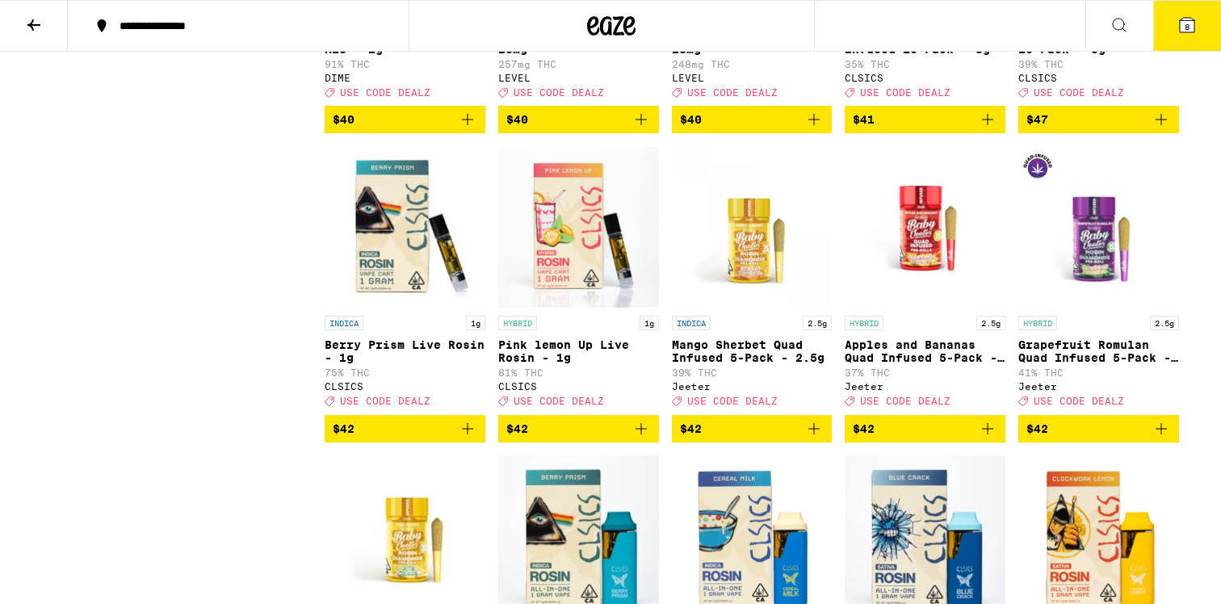
click at [1102, 56] on p "Sweet Tooth Infused 10-Pack - 3g" at bounding box center [1099, 43] width 161 height 26
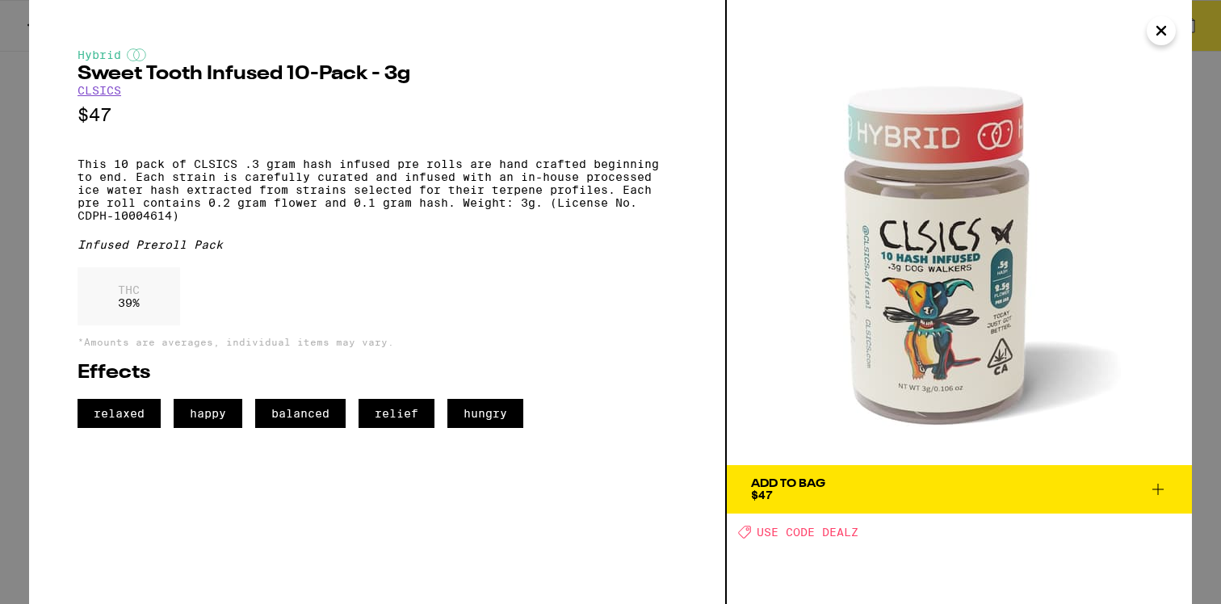
click at [762, 493] on span "$47" at bounding box center [762, 495] width 22 height 13
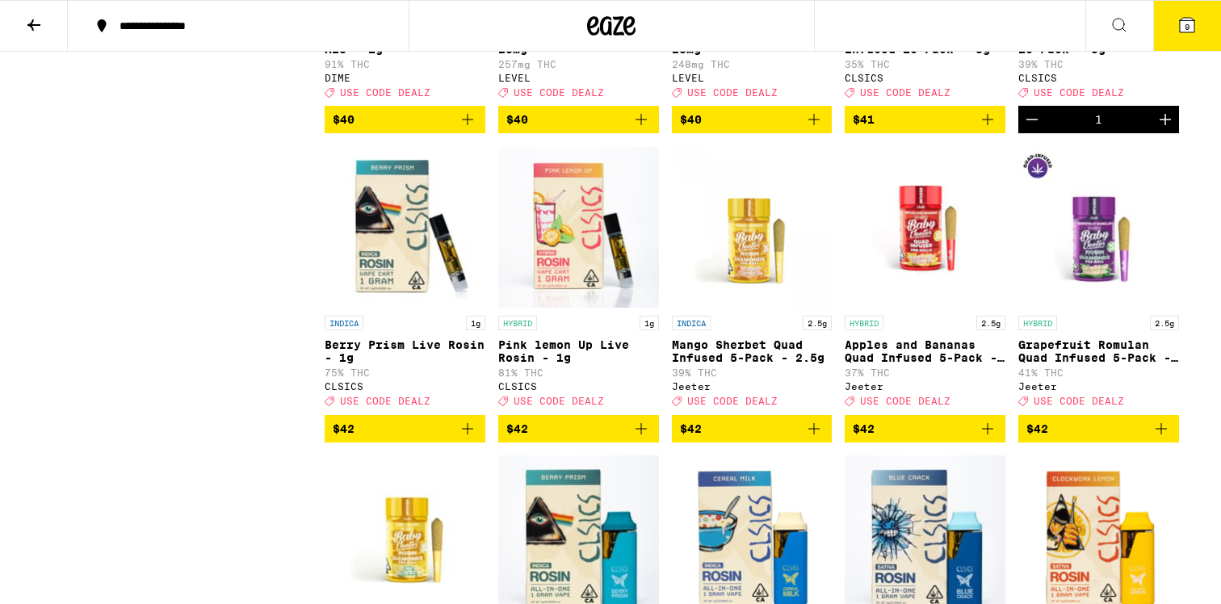
click at [1187, 27] on span "9" at bounding box center [1187, 27] width 5 height 10
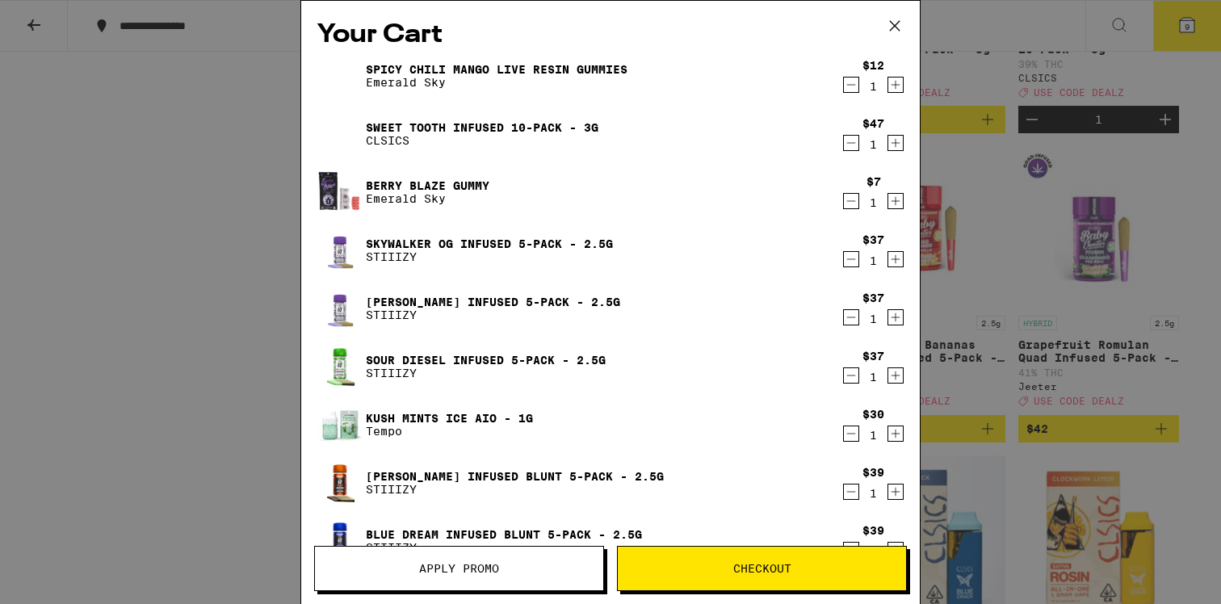
click at [891, 29] on icon at bounding box center [895, 26] width 10 height 10
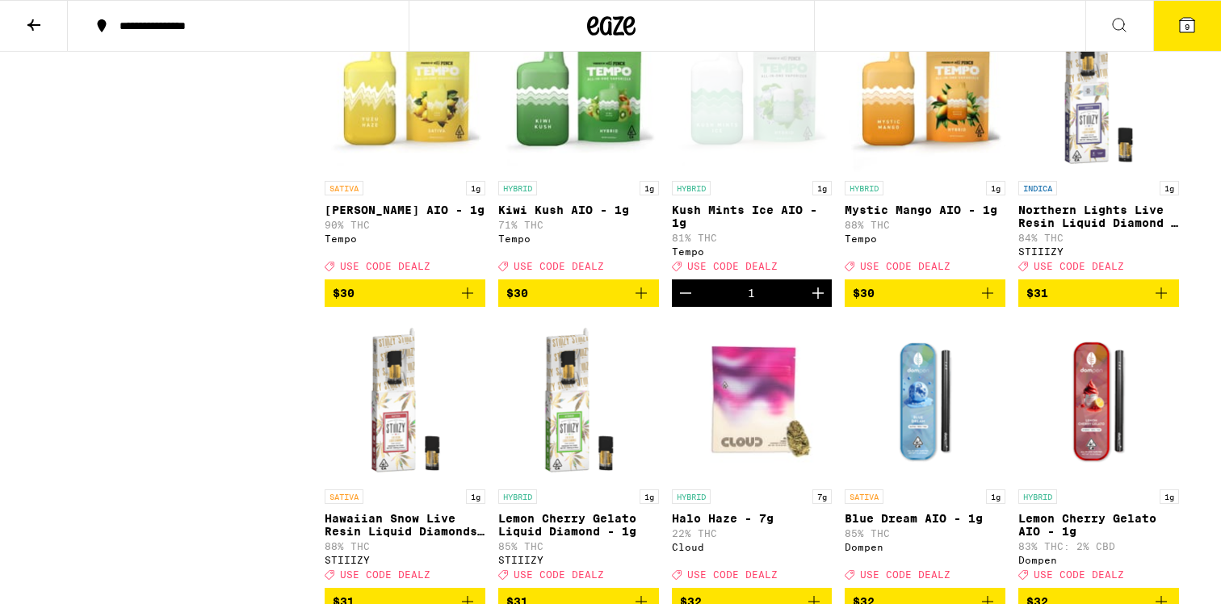
scroll to position [6986, 0]
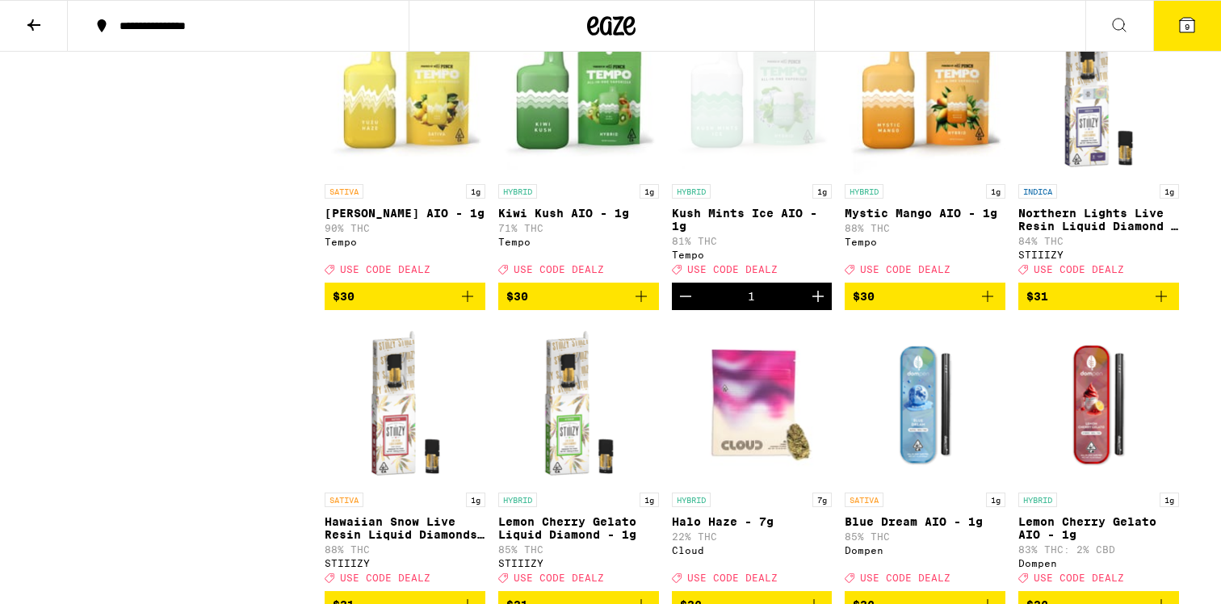
click at [431, 176] on img "Open page for Yuzu Haze AIO - 1g from Tempo" at bounding box center [405, 96] width 161 height 162
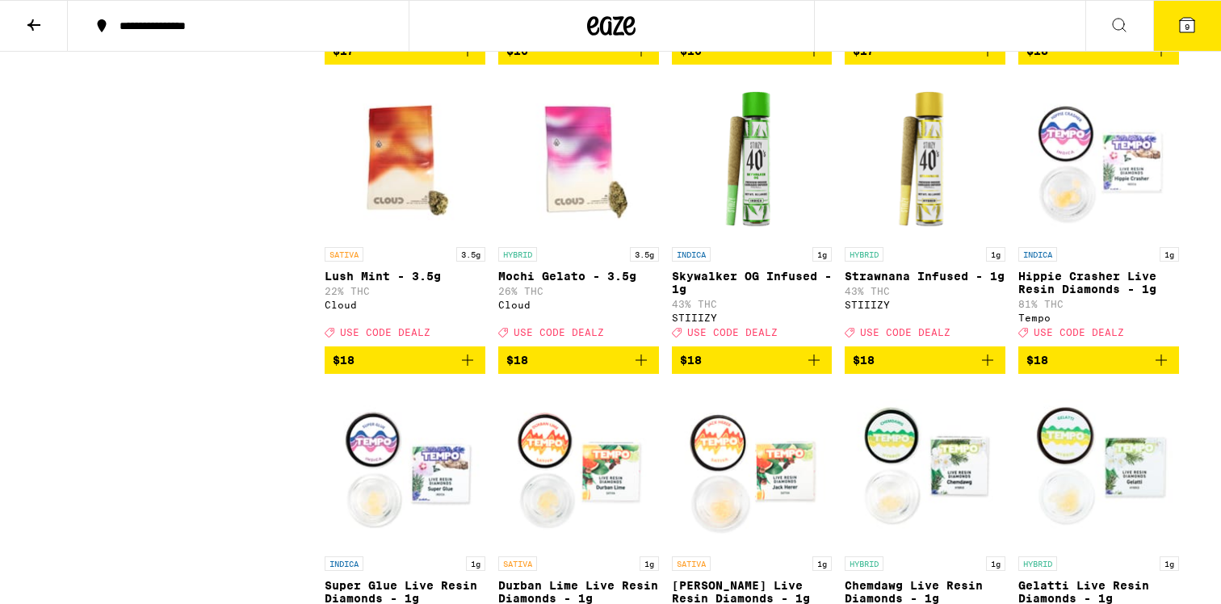
scroll to position [1701, 0]
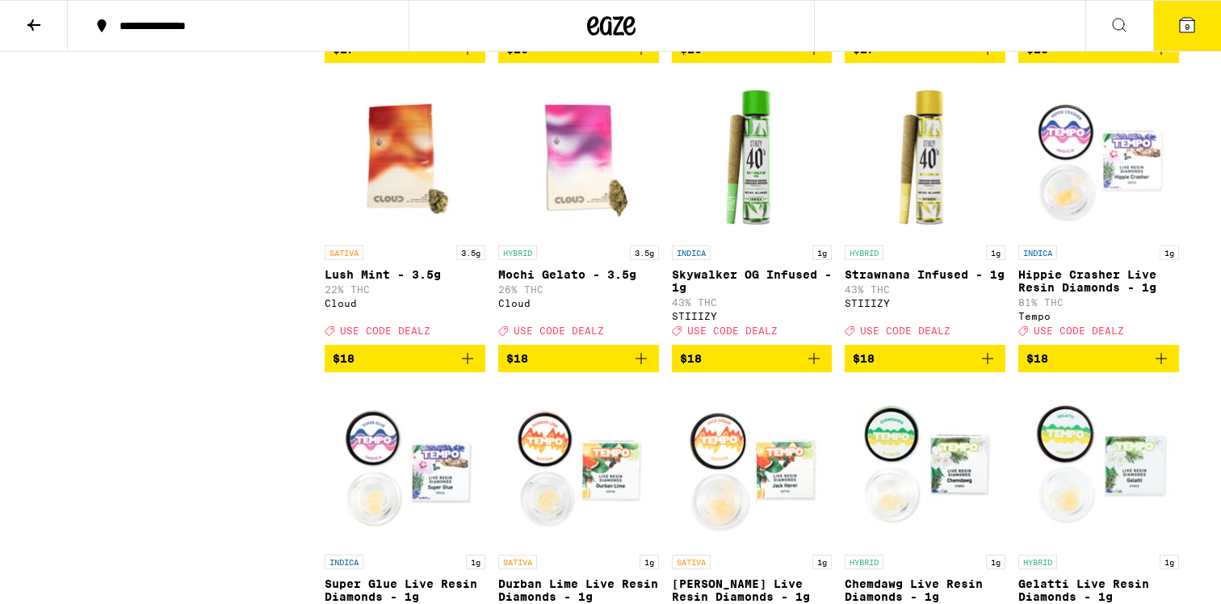
click at [771, 368] on span "$18" at bounding box center [752, 358] width 145 height 19
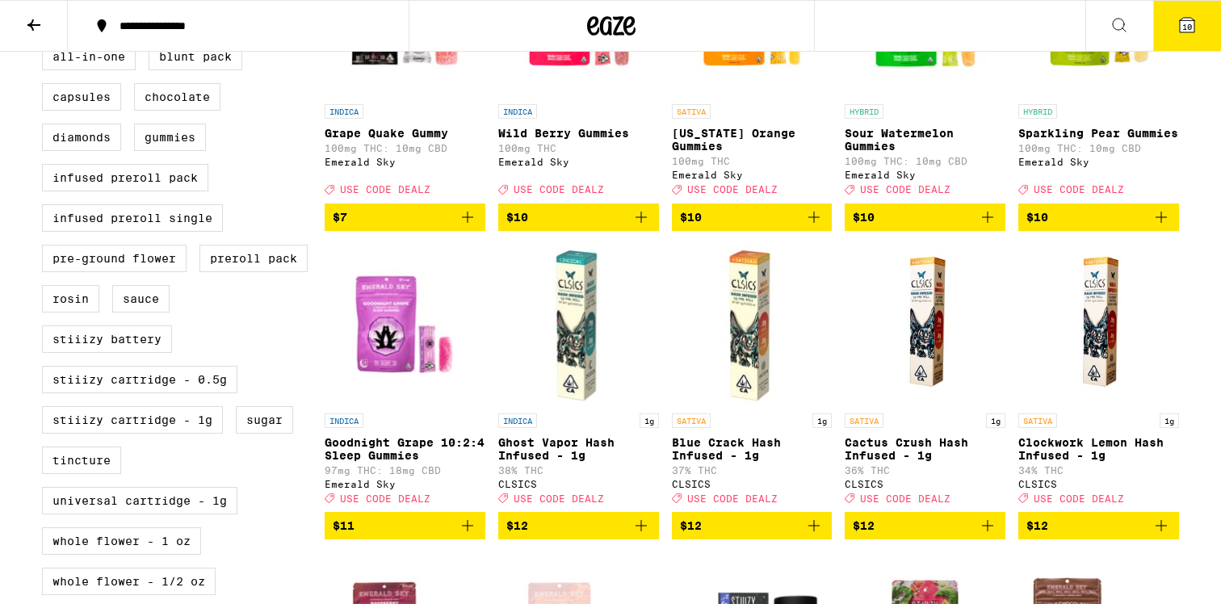
scroll to position [609, 0]
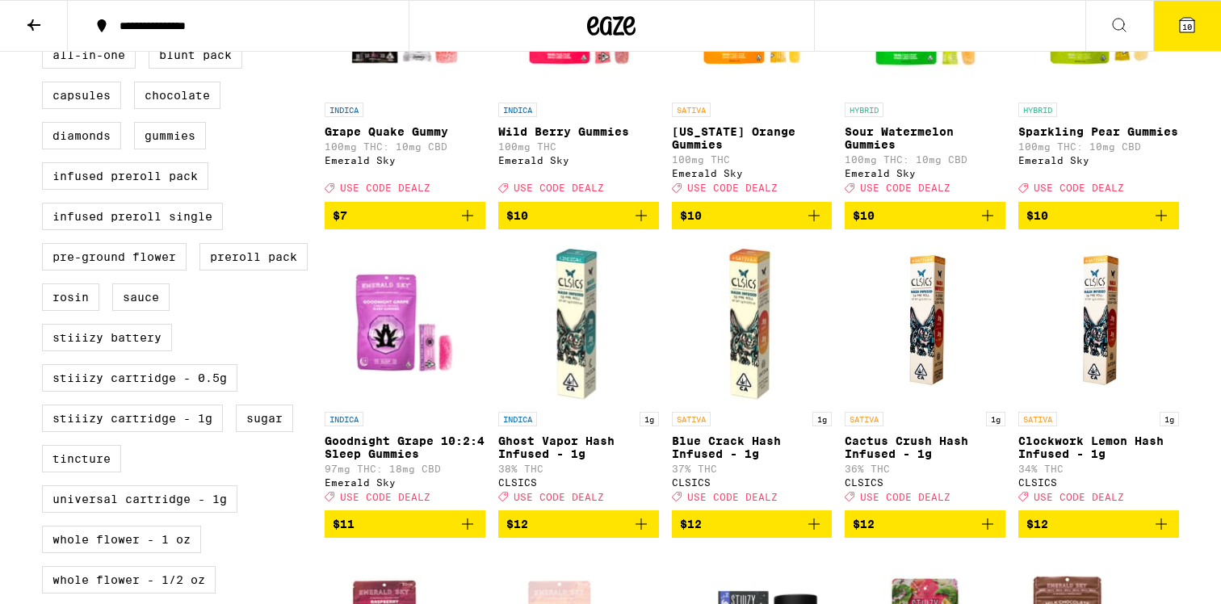
click at [577, 321] on img "Open page for Ghost Vapor Hash Infused - 1g from CLSICS" at bounding box center [578, 323] width 161 height 162
click at [571, 363] on img "Open page for Ghost Vapor Hash Infused - 1g from CLSICS" at bounding box center [578, 323] width 161 height 162
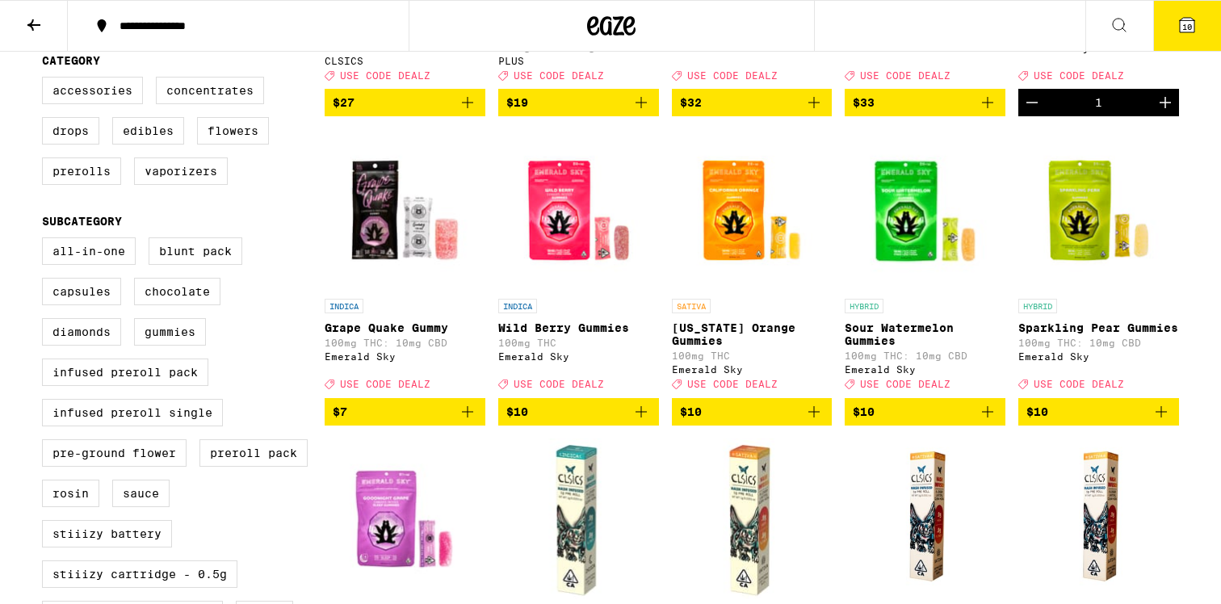
scroll to position [412, 0]
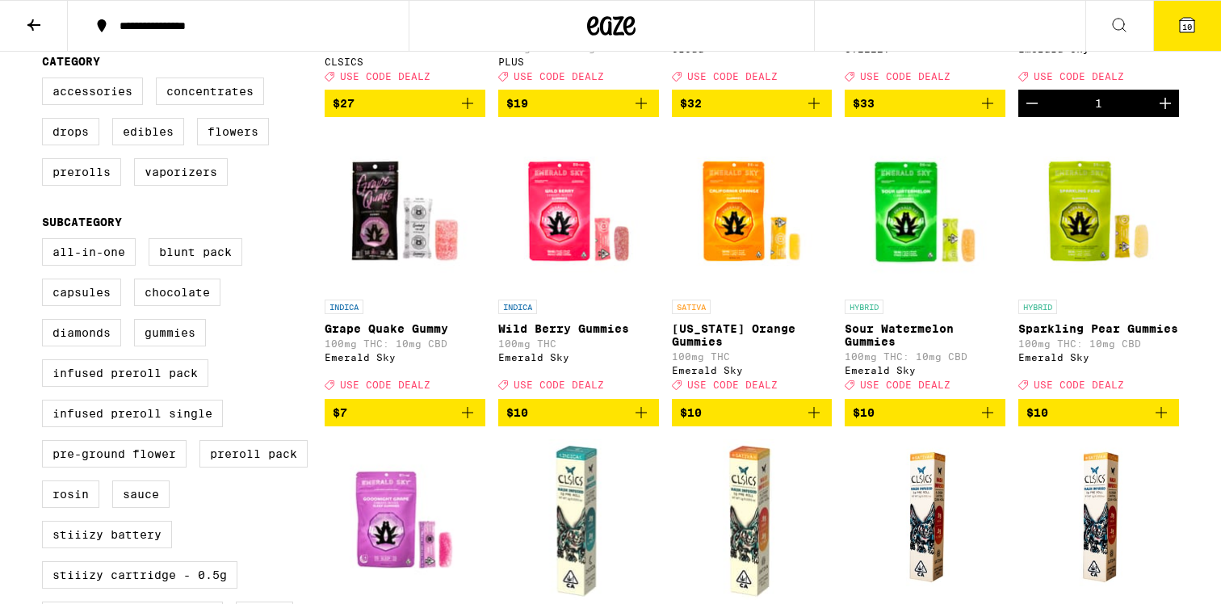
click at [1184, 30] on span "10" at bounding box center [1187, 27] width 10 height 10
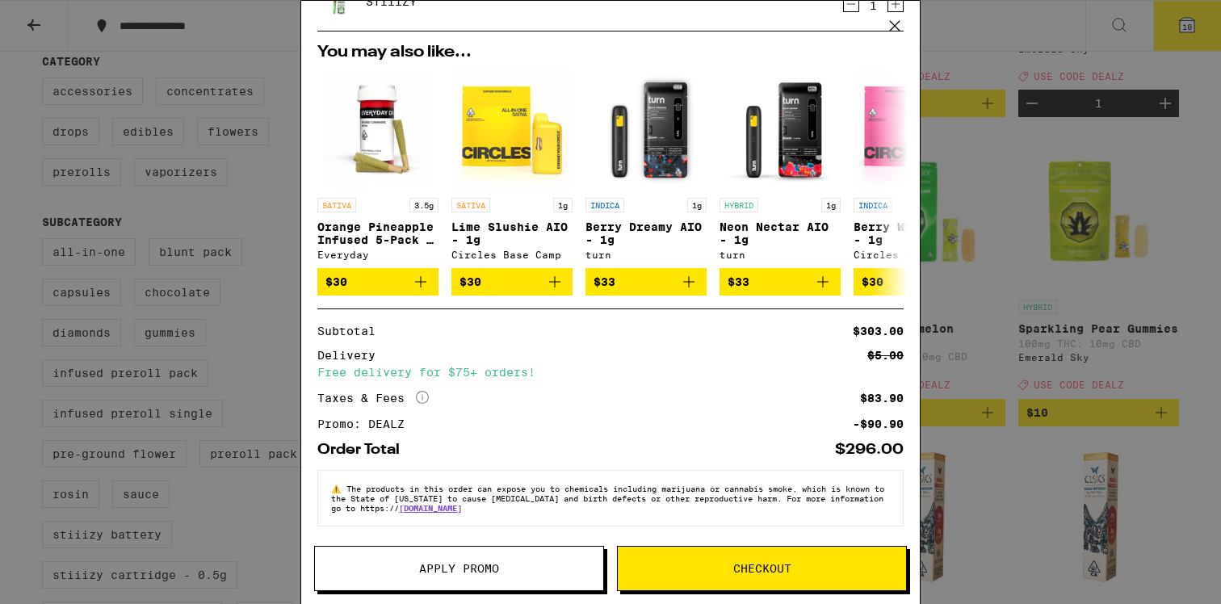
scroll to position [609, 0]
click at [784, 563] on span "Checkout" at bounding box center [762, 568] width 58 height 11
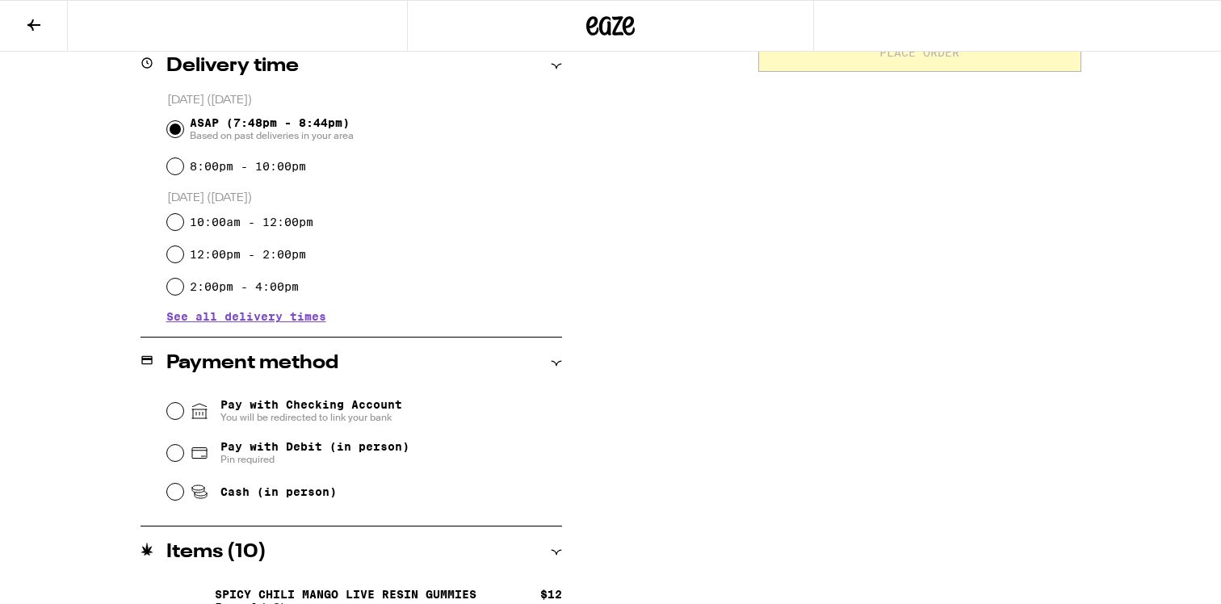
scroll to position [413, 0]
click at [180, 491] on input "Cash (in person)" at bounding box center [175, 490] width 16 height 16
radio input "true"
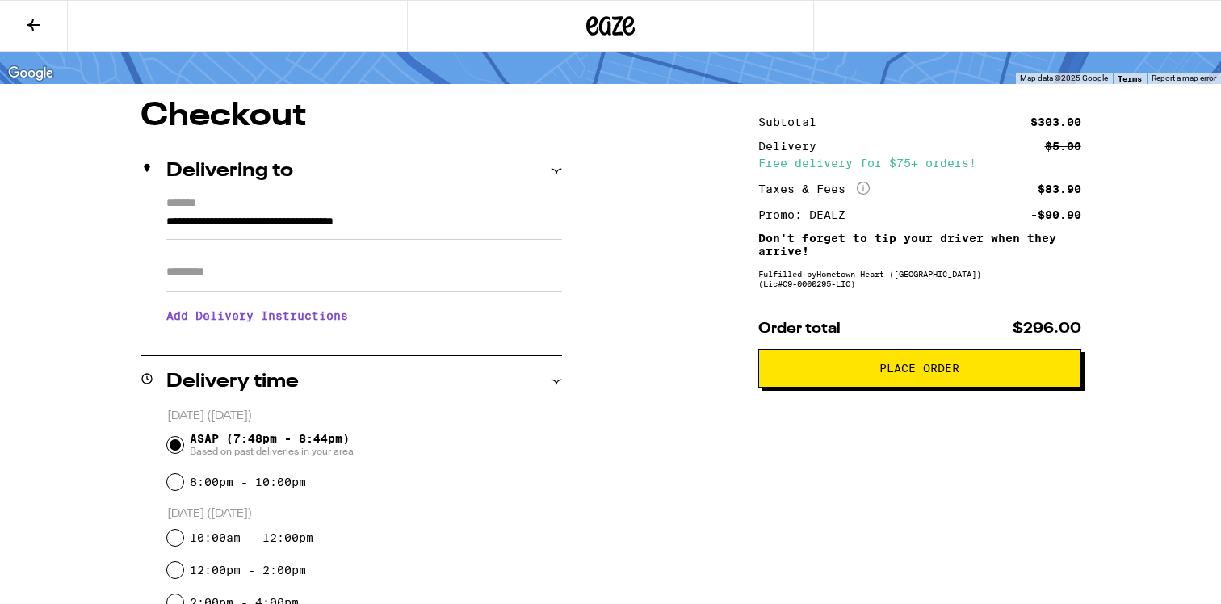
scroll to position [98, 0]
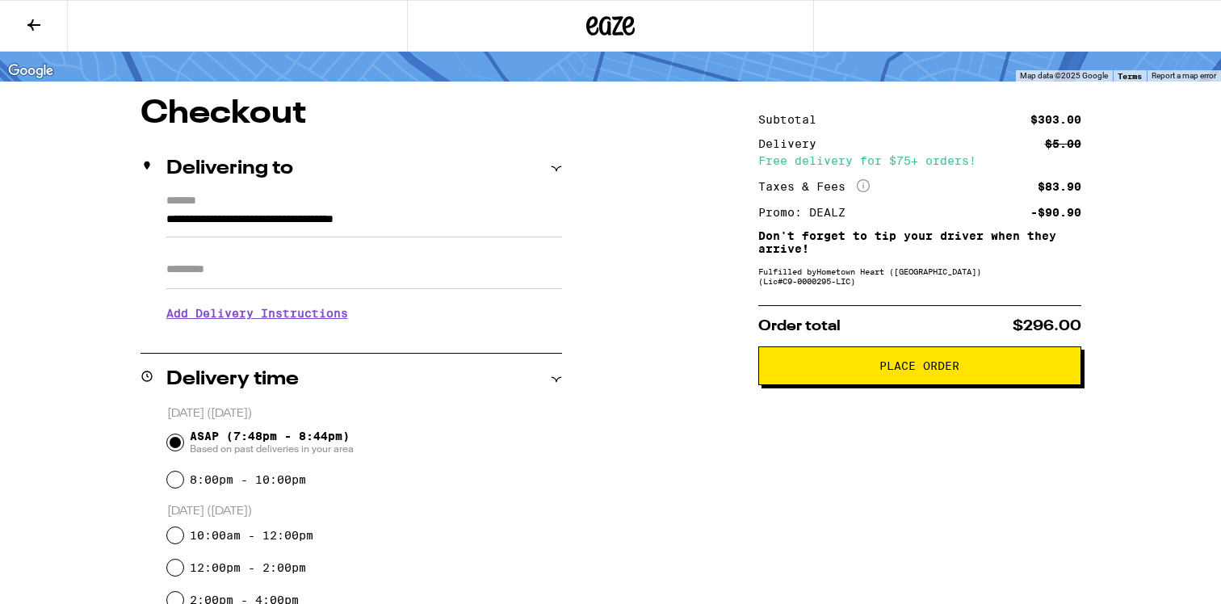
click at [893, 372] on span "Place Order" at bounding box center [920, 365] width 80 height 11
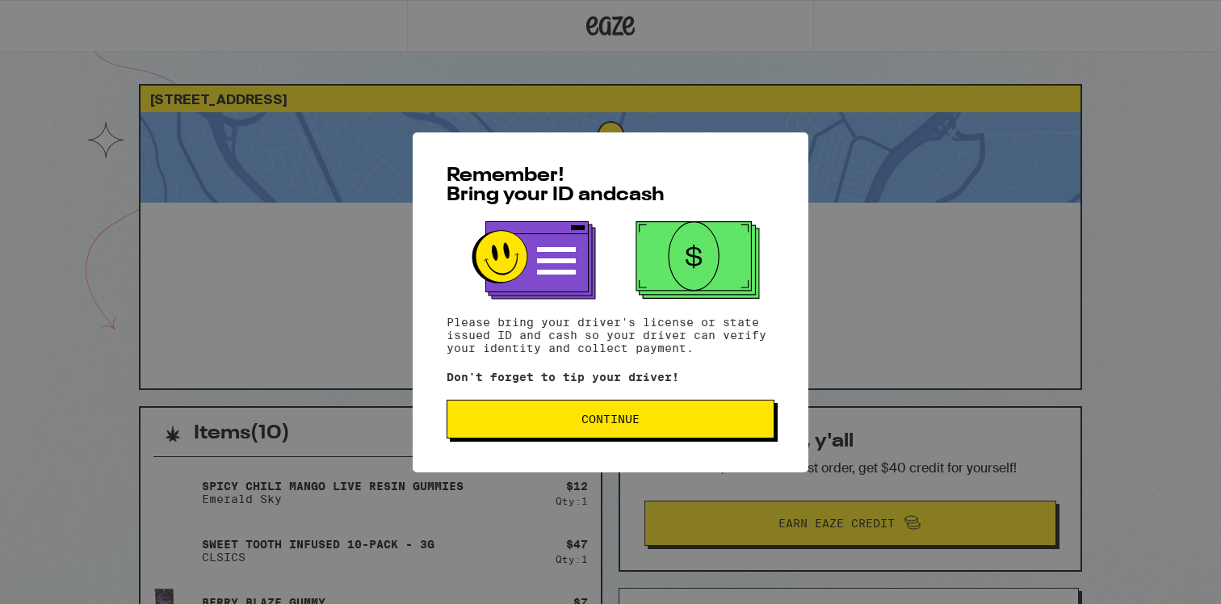
click at [633, 423] on span "Continue" at bounding box center [611, 419] width 58 height 11
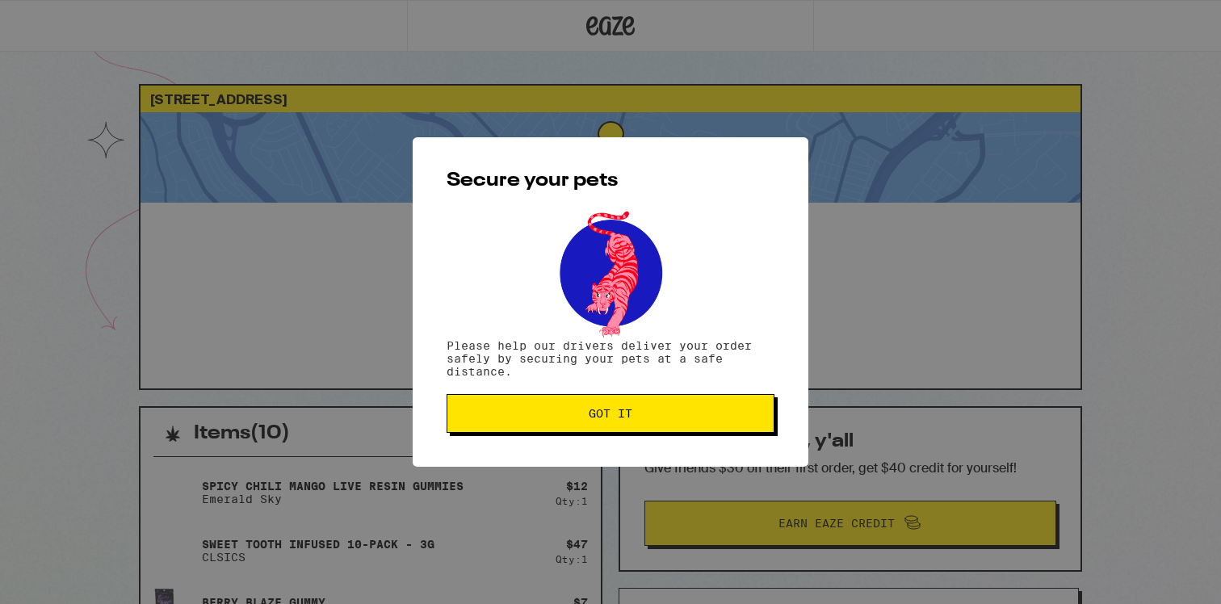
click at [637, 419] on span "Got it" at bounding box center [610, 413] width 300 height 11
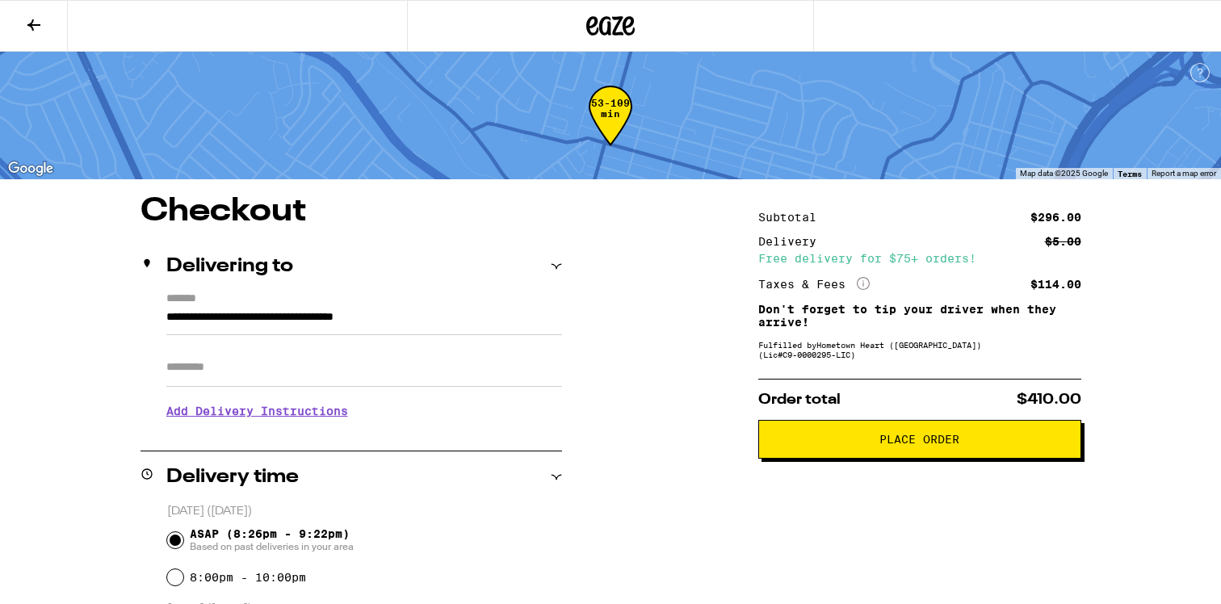
click at [35, 24] on icon at bounding box center [33, 24] width 13 height 11
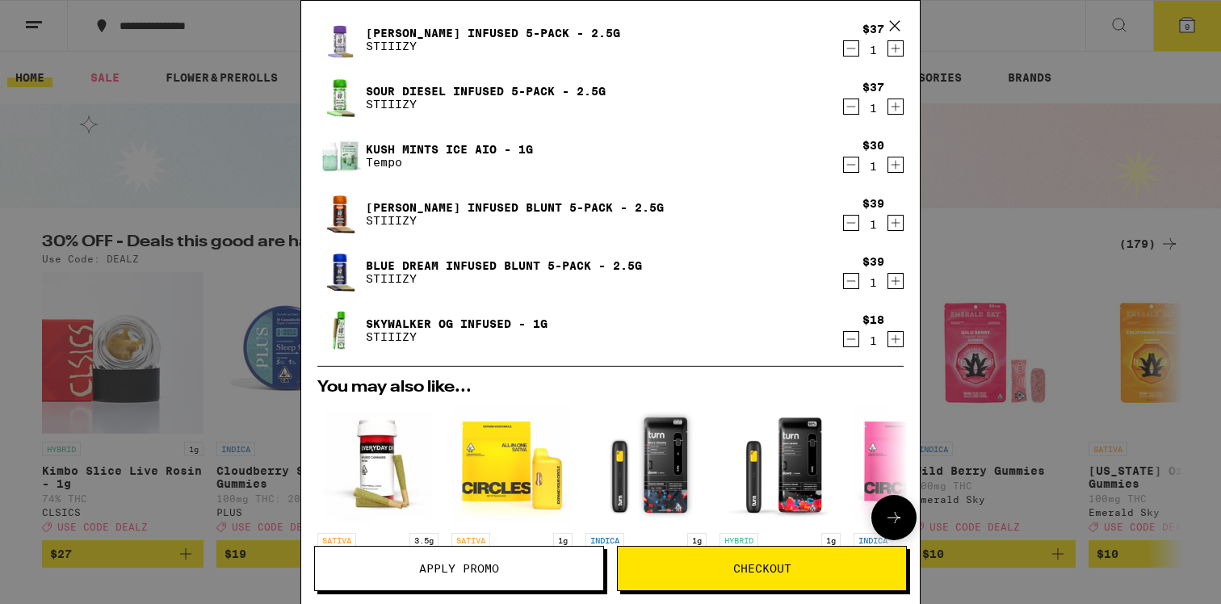
scroll to position [216, 0]
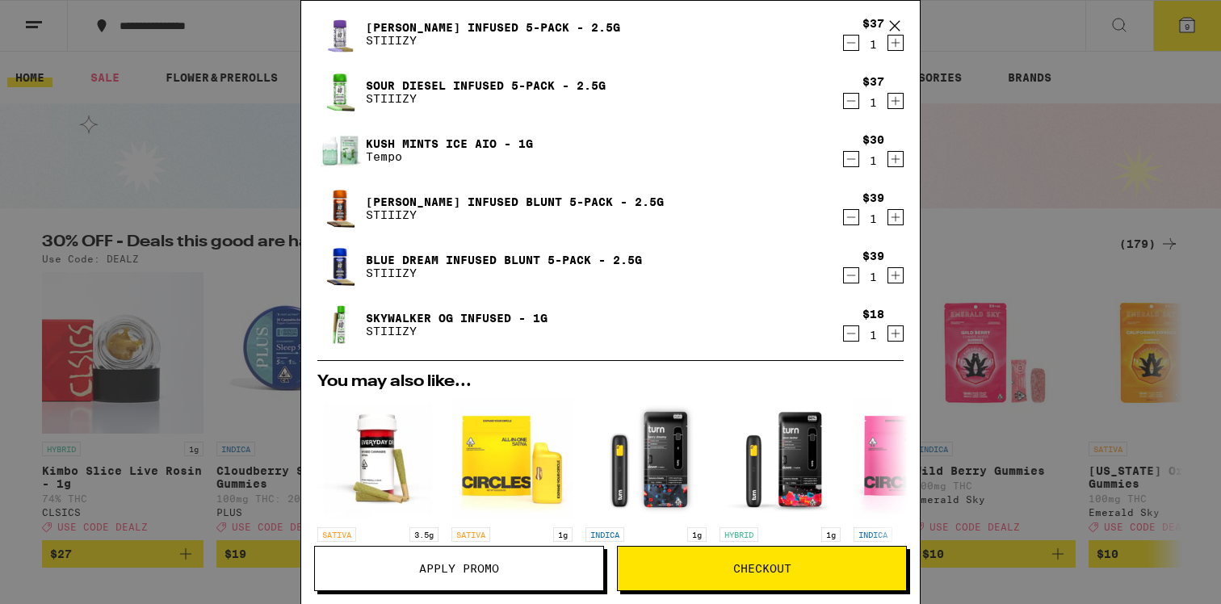
click at [702, 572] on span "Checkout" at bounding box center [762, 568] width 288 height 11
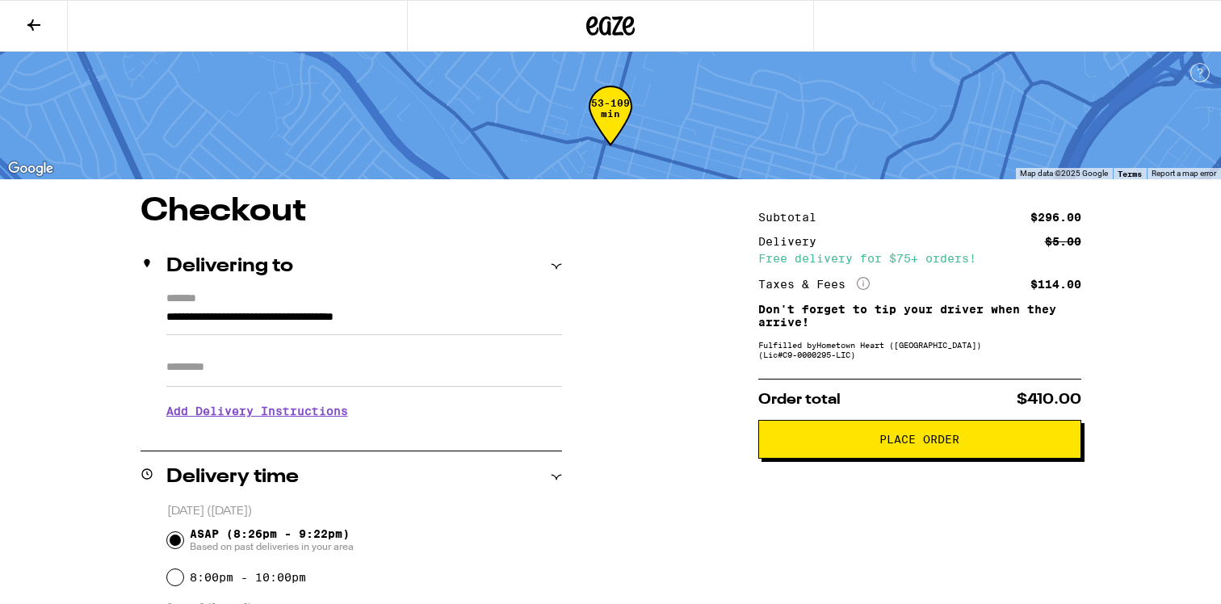
click at [35, 26] on icon at bounding box center [33, 24] width 19 height 19
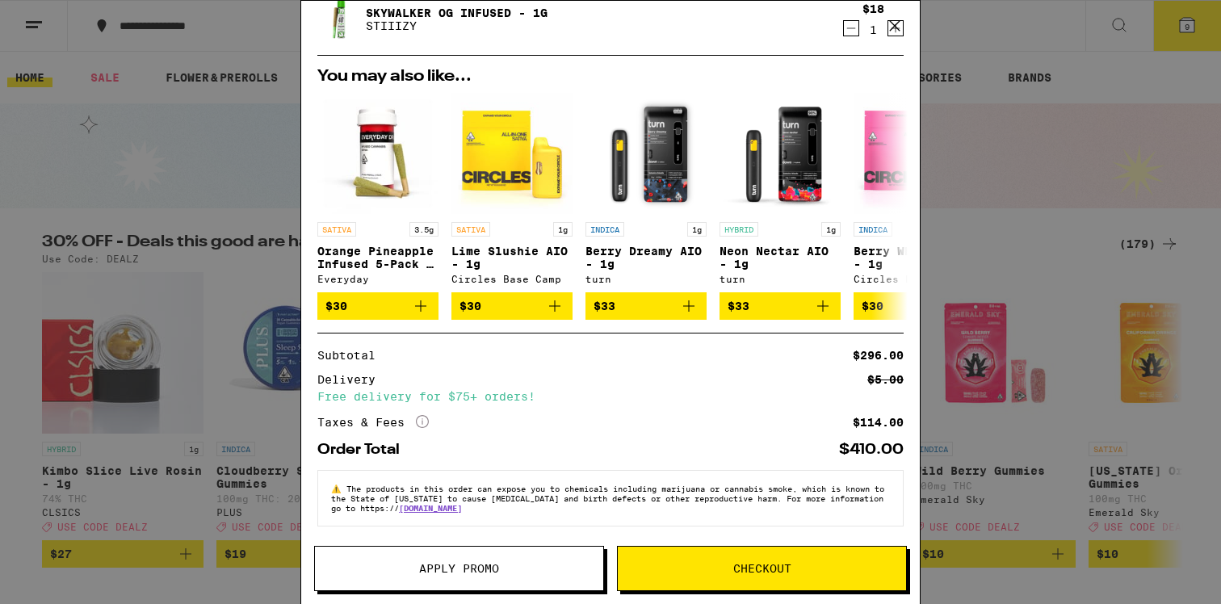
scroll to position [529, 0]
click at [434, 563] on span "Apply Promo" at bounding box center [459, 568] width 80 height 11
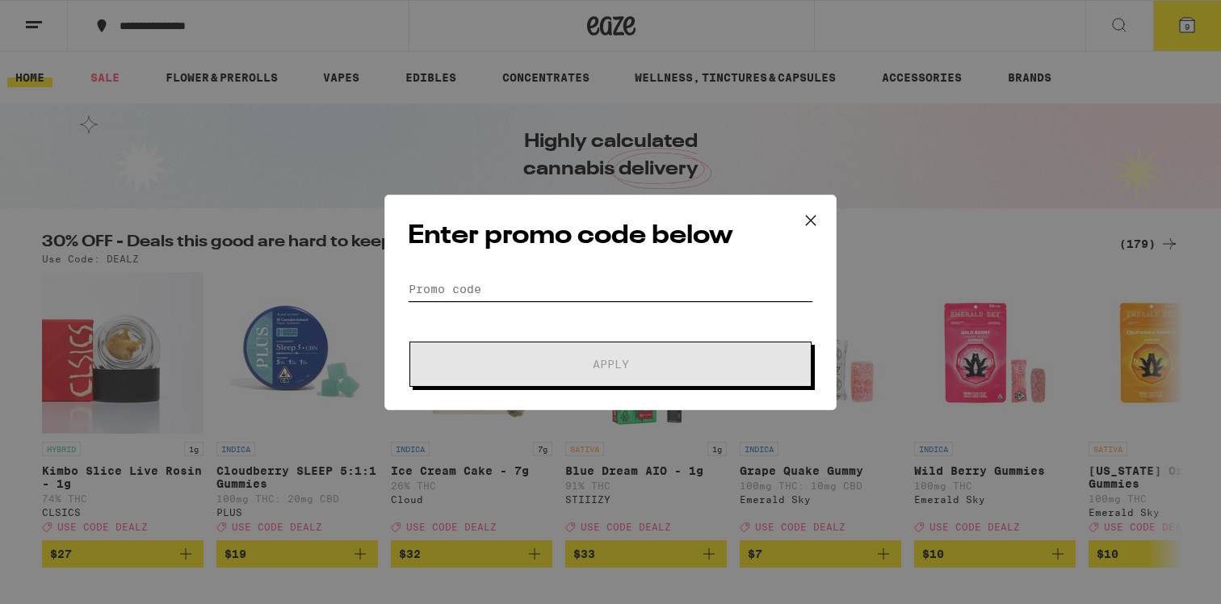
click at [502, 284] on input "Promo Code" at bounding box center [610, 289] width 405 height 24
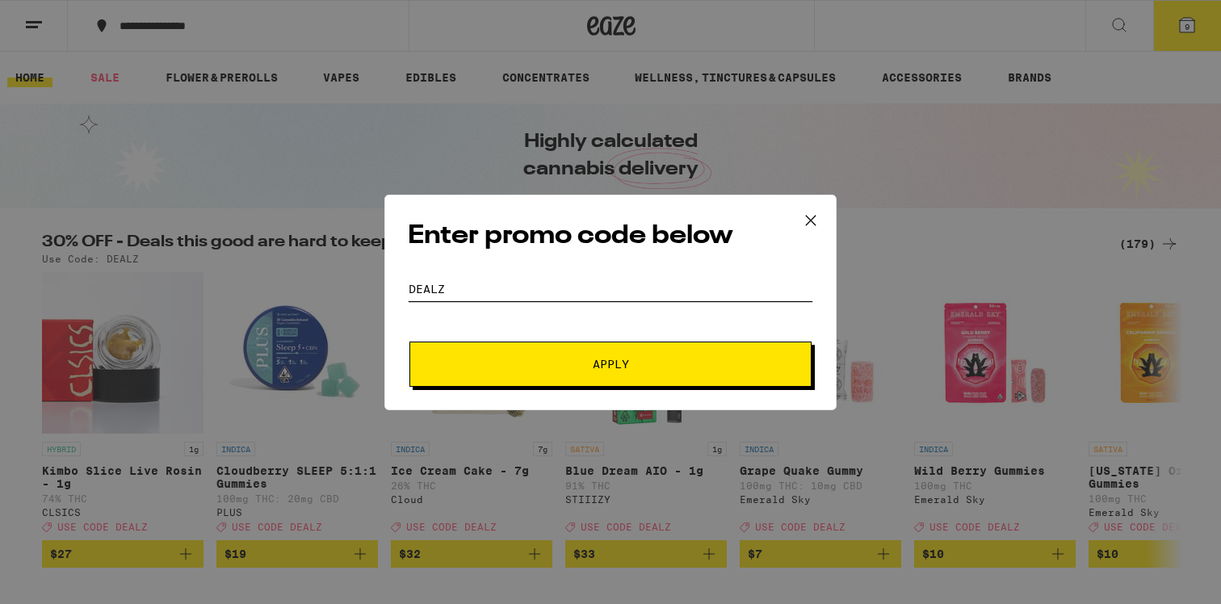
type input "dealz"
click at [410, 342] on button "Apply" at bounding box center [611, 364] width 402 height 45
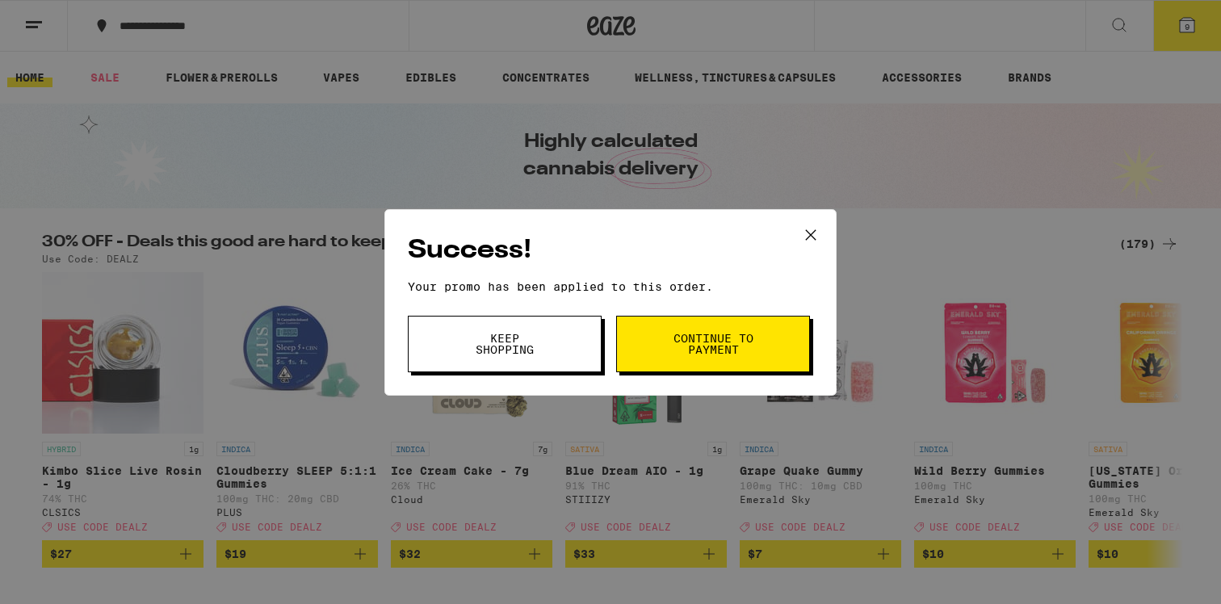
click at [744, 345] on span "Continue to payment" at bounding box center [713, 344] width 82 height 23
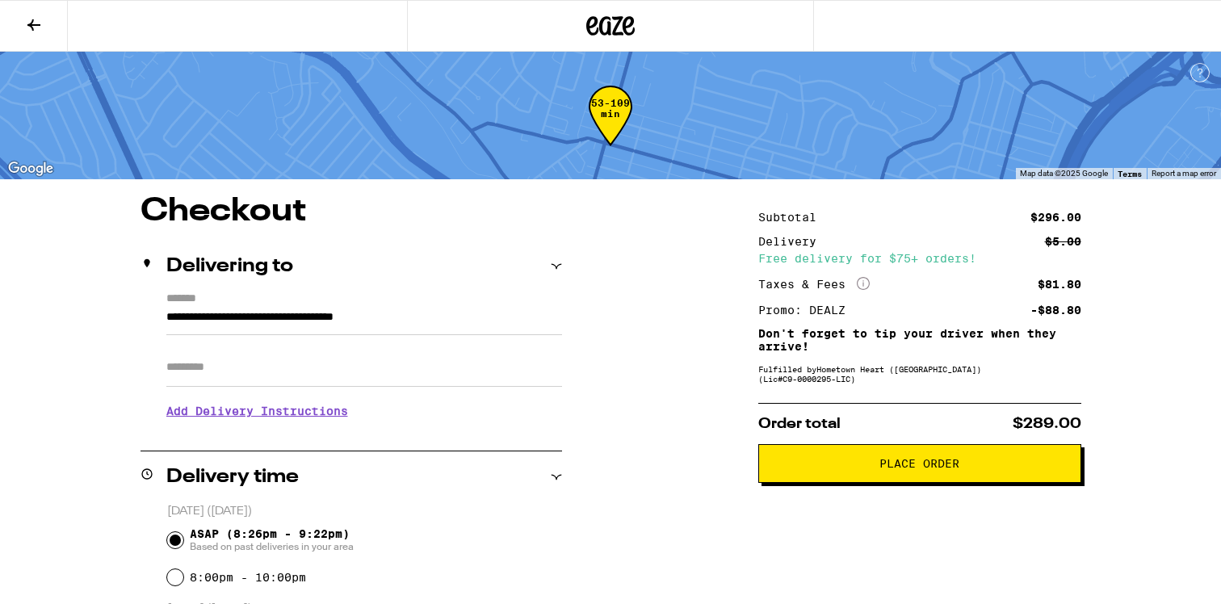
click at [34, 23] on icon at bounding box center [33, 24] width 13 height 11
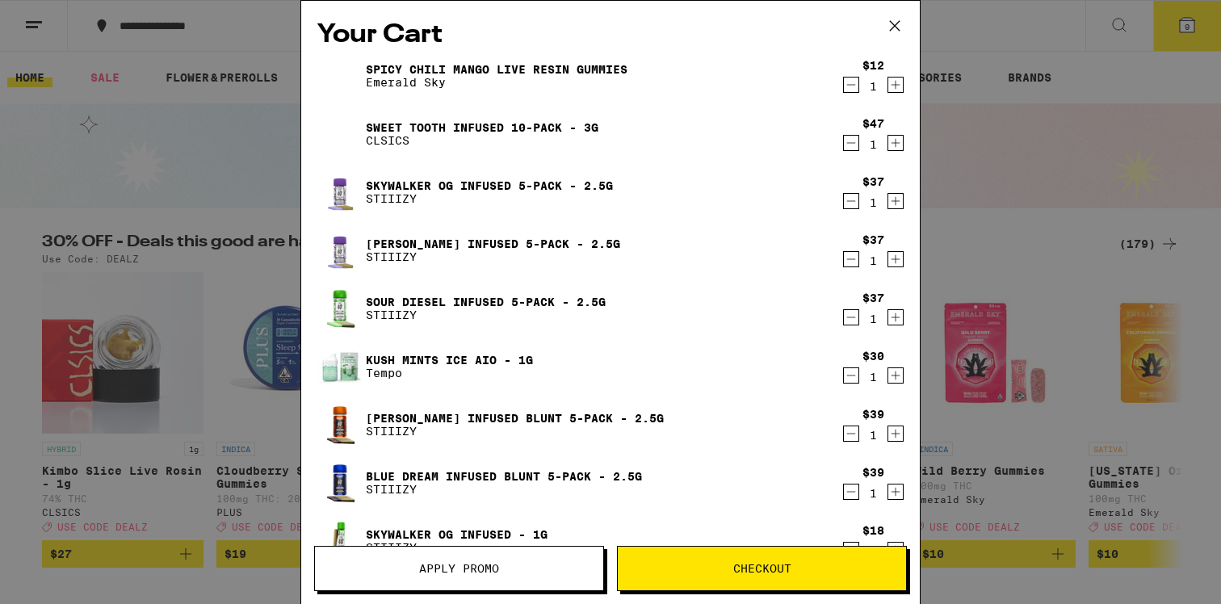
click at [898, 26] on icon at bounding box center [895, 26] width 24 height 24
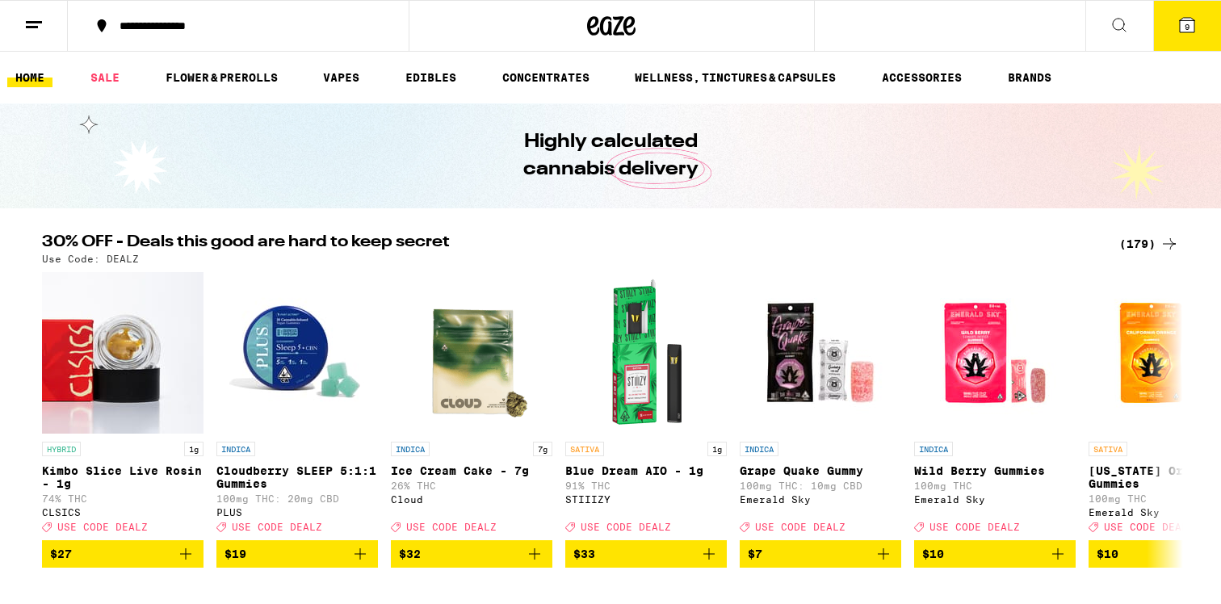
click at [1136, 242] on div "(179)" at bounding box center [1149, 243] width 60 height 19
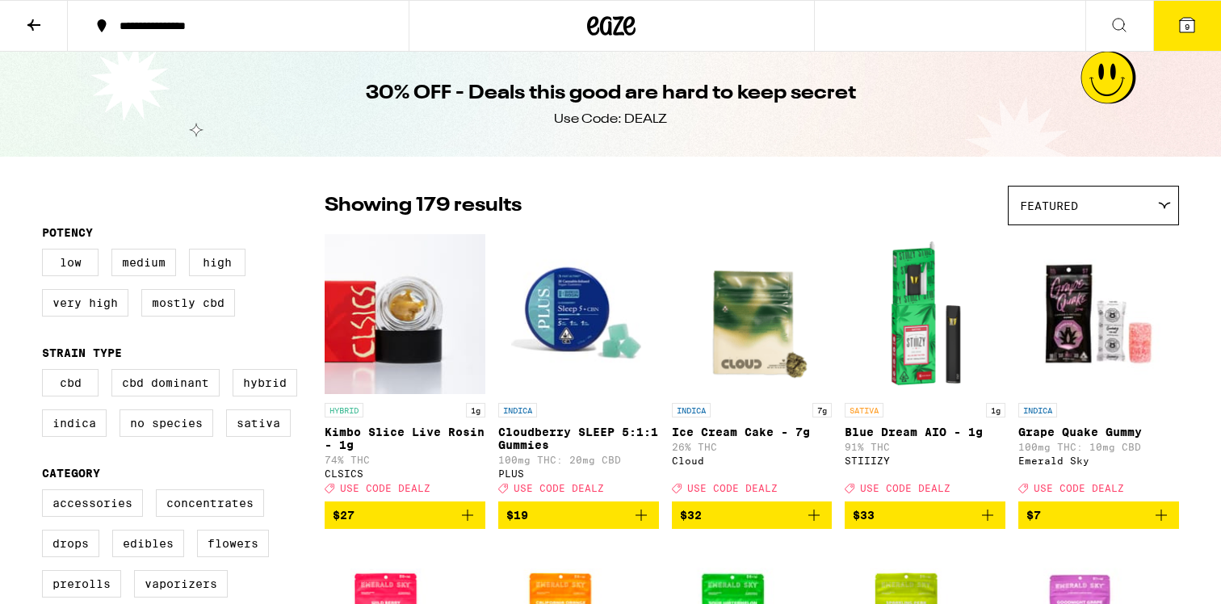
click at [1091, 525] on span "$7" at bounding box center [1099, 515] width 145 height 19
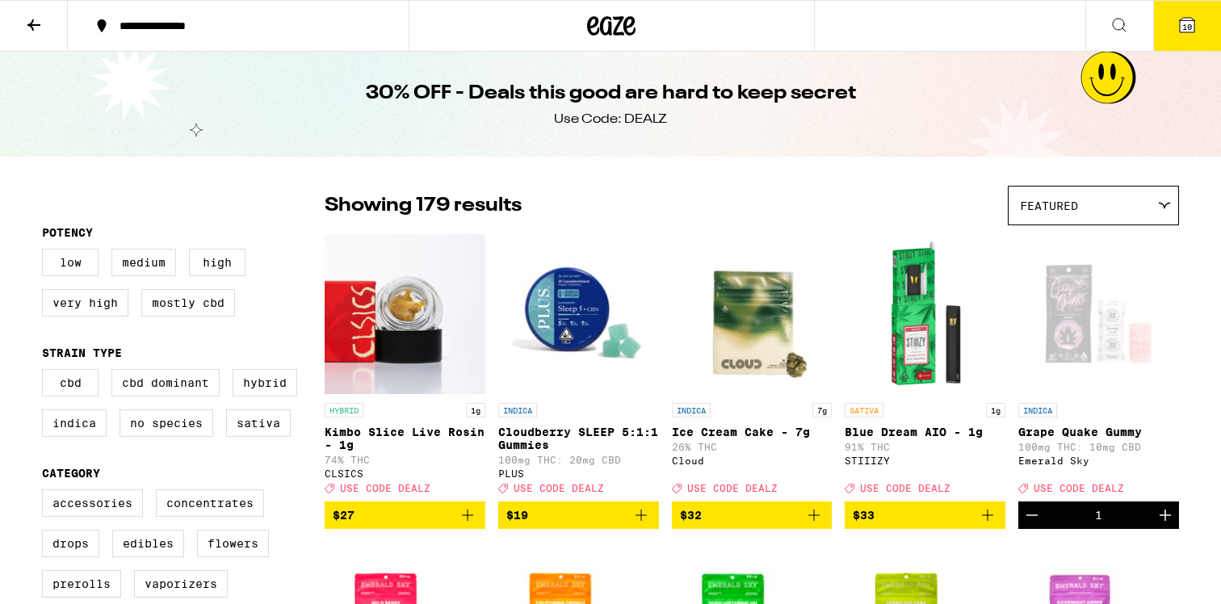
click at [1187, 24] on span "10" at bounding box center [1187, 27] width 10 height 10
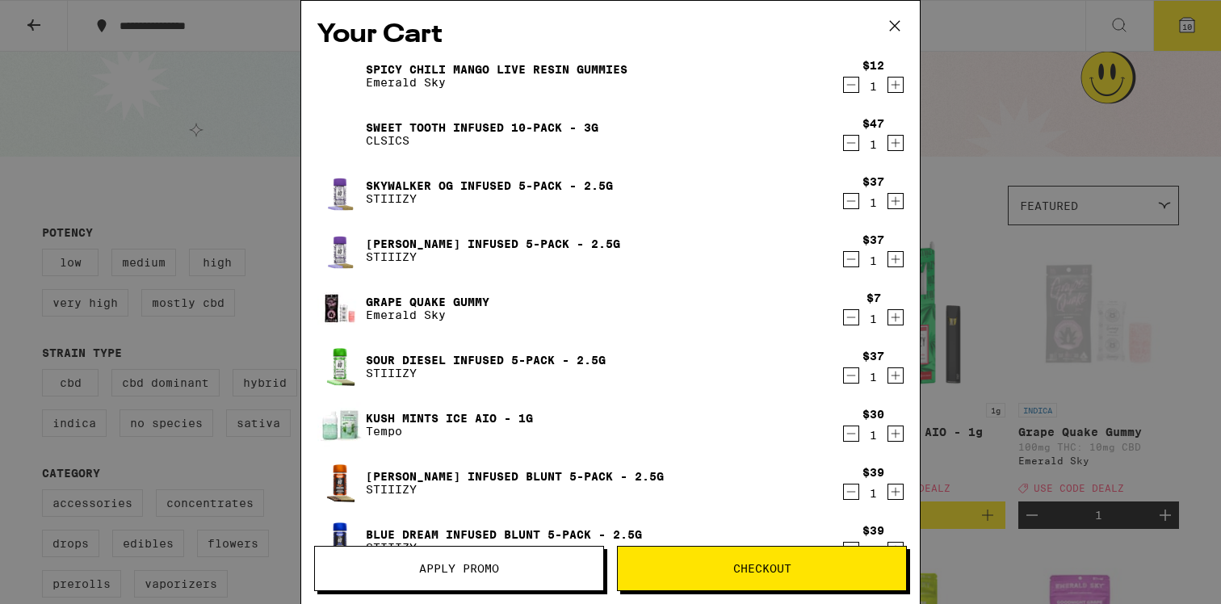
click at [735, 578] on button "Checkout" at bounding box center [762, 568] width 290 height 45
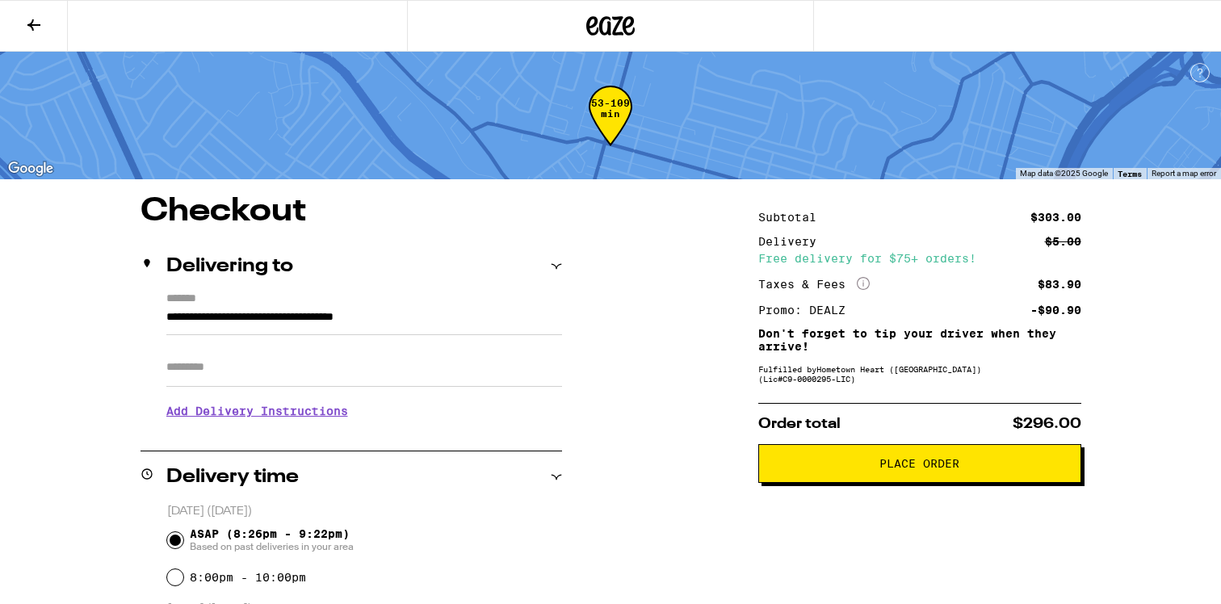
click at [922, 469] on span "Place Order" at bounding box center [920, 463] width 80 height 11
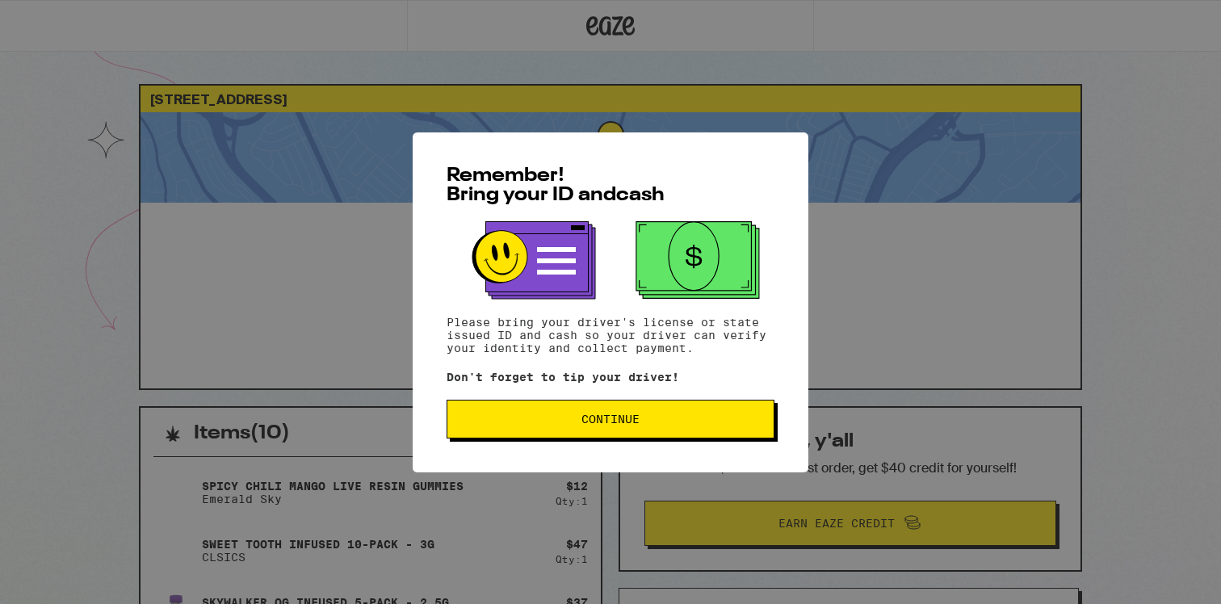
click at [641, 424] on span "Continue" at bounding box center [610, 419] width 300 height 11
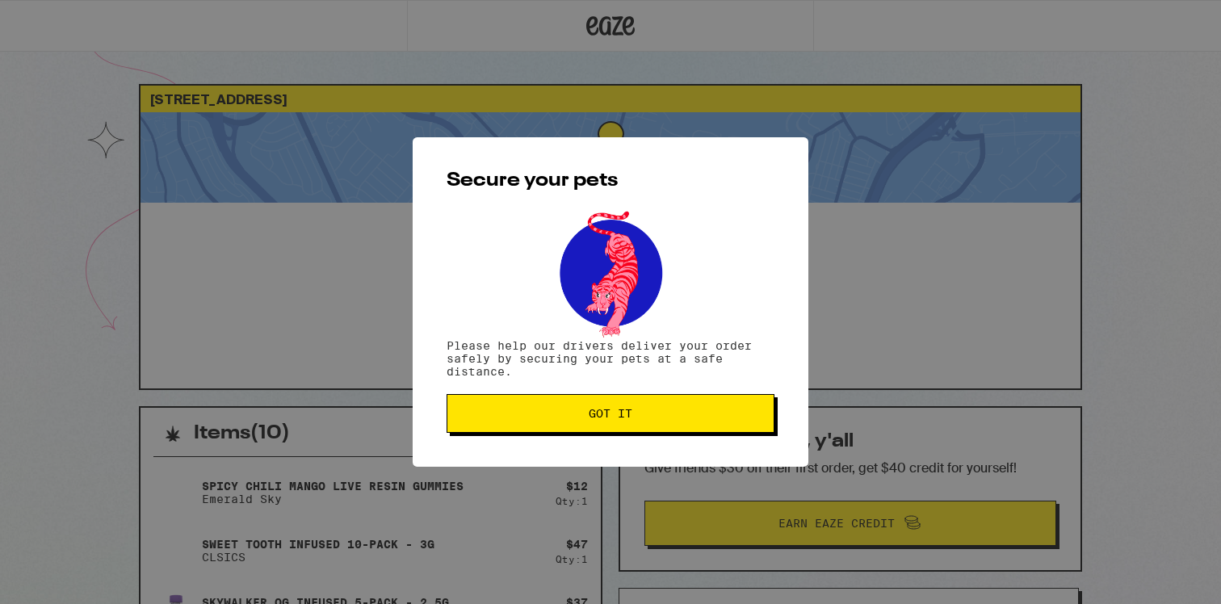
click at [640, 425] on button "Got it" at bounding box center [611, 413] width 328 height 39
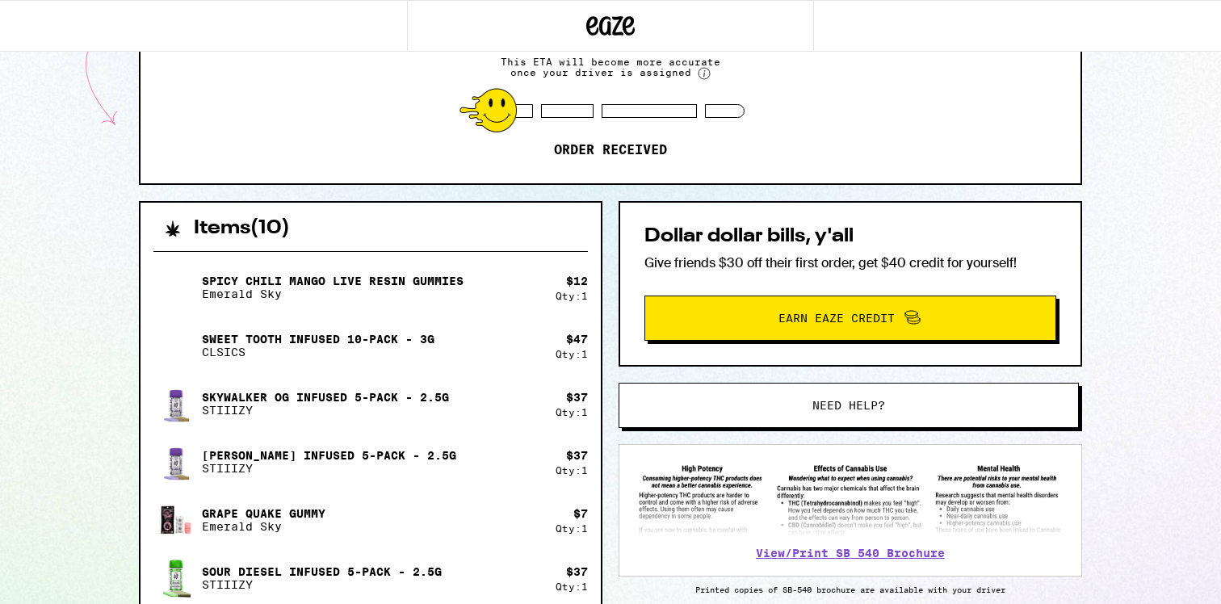
scroll to position [208, 0]
